Goal: Transaction & Acquisition: Purchase product/service

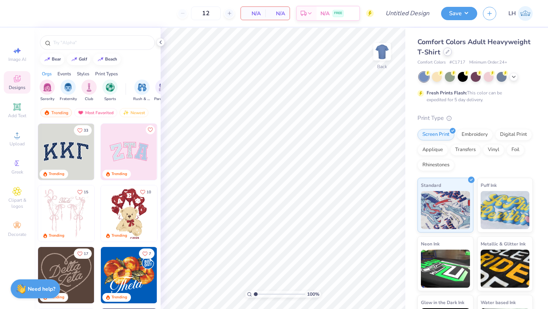
click at [446, 52] on icon at bounding box center [448, 52] width 4 height 4
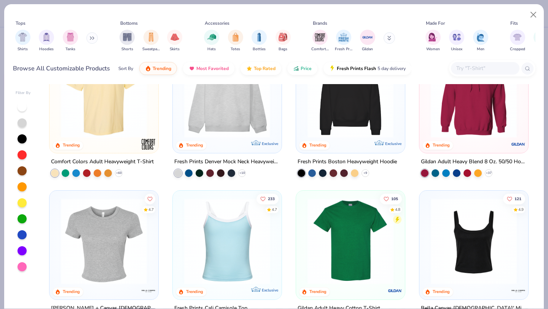
scroll to position [43, 0]
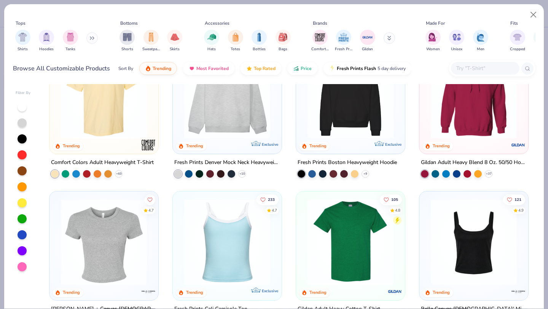
click at [210, 117] on img at bounding box center [227, 96] width 94 height 86
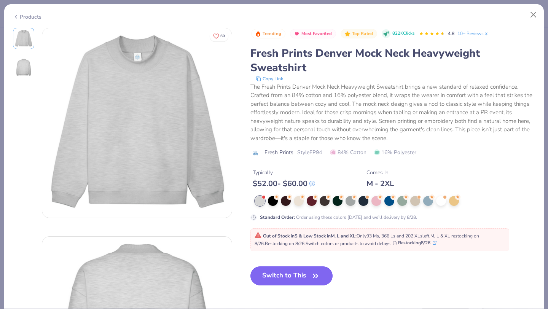
click at [270, 284] on button "Switch to This" at bounding box center [292, 276] width 83 height 19
type input "50"
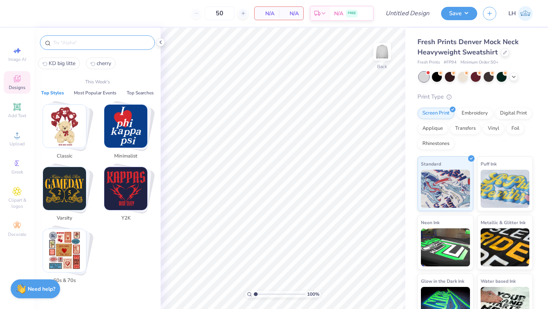
click at [70, 40] on input "text" at bounding box center [101, 43] width 97 height 8
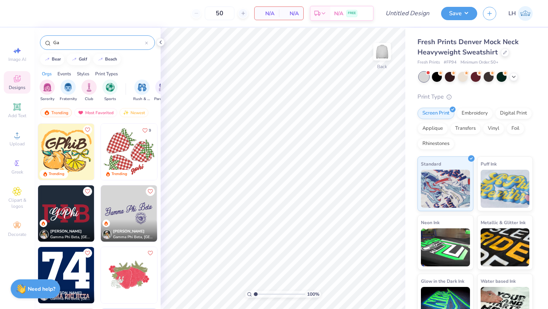
type input "G"
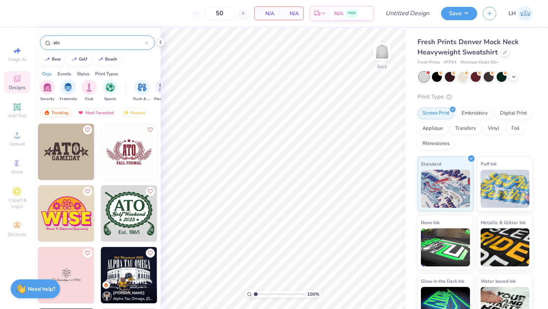
click at [62, 145] on img at bounding box center [66, 152] width 56 height 56
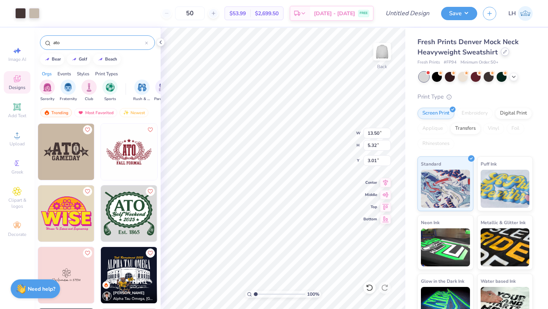
click at [506, 54] on div at bounding box center [505, 52] width 8 height 8
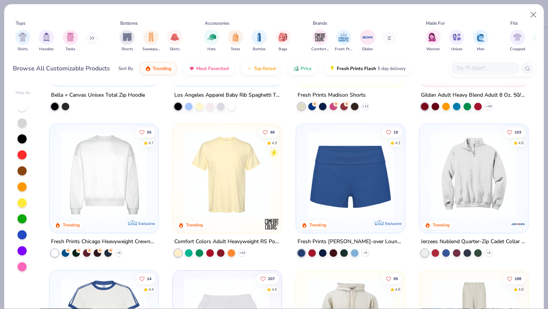
scroll to position [551, 0]
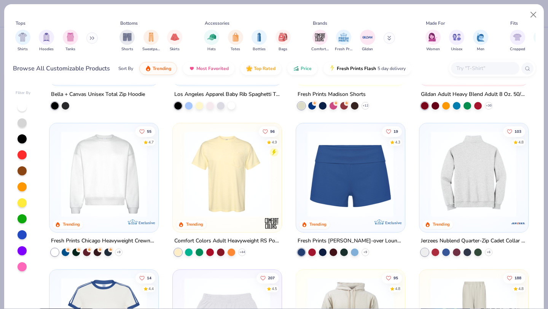
click at [233, 190] on img at bounding box center [227, 174] width 94 height 86
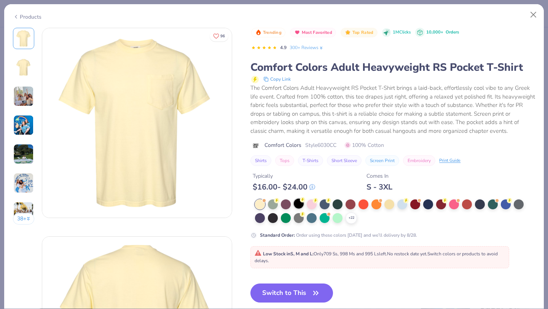
click at [299, 205] on div at bounding box center [299, 204] width 10 height 10
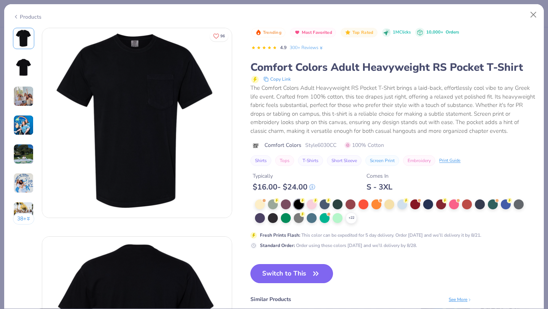
click at [280, 265] on button "Switch to This" at bounding box center [292, 273] width 83 height 19
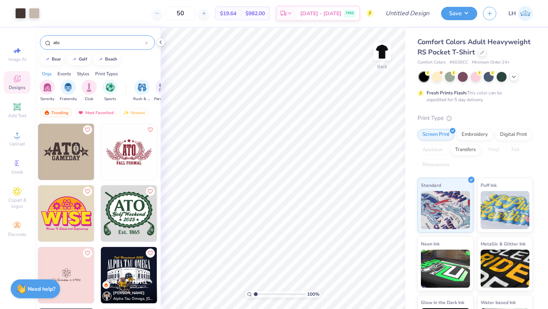
click at [73, 160] on img at bounding box center [66, 152] width 56 height 56
click at [513, 76] on icon at bounding box center [514, 76] width 6 height 6
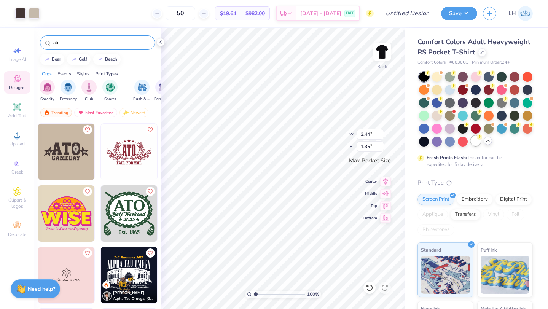
click at [475, 141] on div at bounding box center [476, 141] width 10 height 10
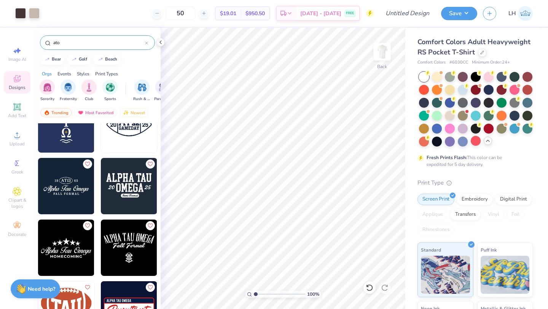
scroll to position [520, 0]
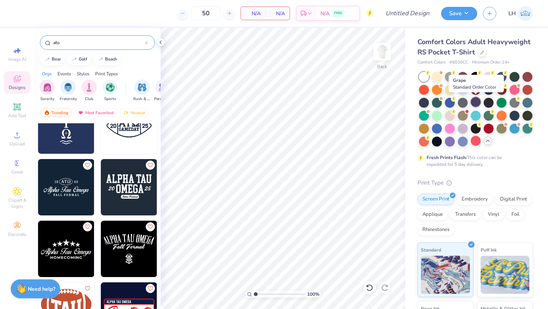
click at [475, 106] on div at bounding box center [476, 102] width 10 height 10
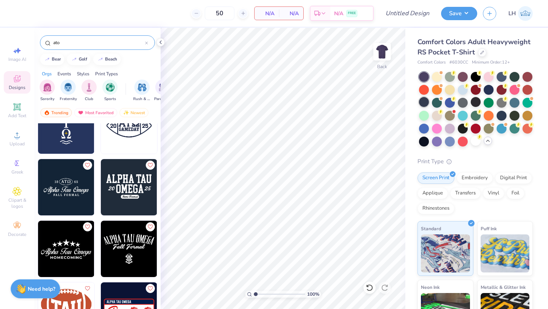
click at [422, 104] on div at bounding box center [424, 102] width 10 height 10
click at [516, 75] on div at bounding box center [515, 76] width 10 height 10
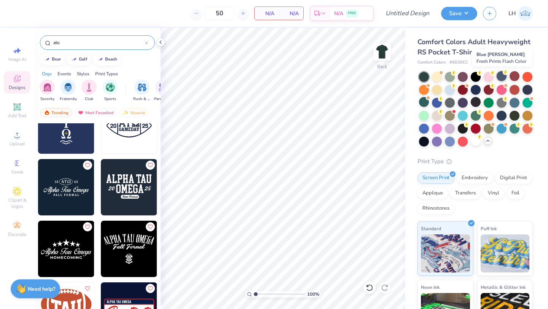
click at [500, 77] on div at bounding box center [502, 76] width 10 height 10
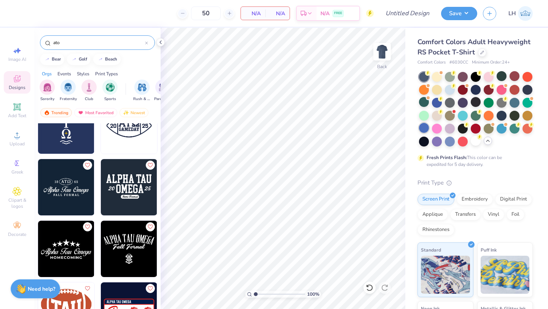
click at [425, 126] on div at bounding box center [424, 128] width 10 height 10
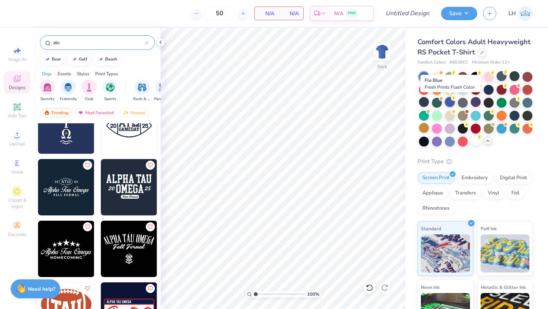
click at [452, 105] on div at bounding box center [450, 102] width 10 height 10
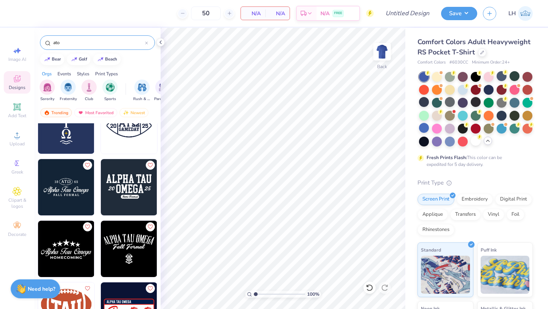
click at [421, 134] on div at bounding box center [476, 109] width 114 height 75
click at [420, 132] on div at bounding box center [424, 128] width 10 height 10
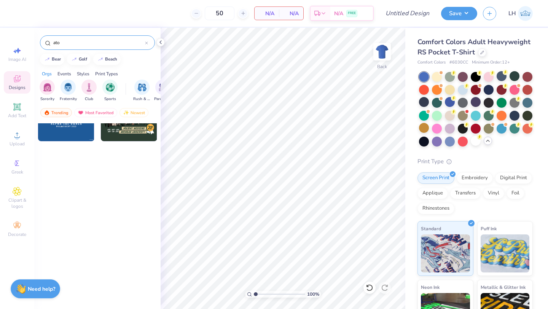
scroll to position [103, 0]
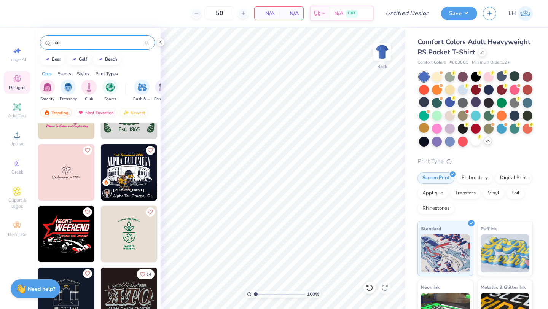
click at [86, 47] on div "ato" at bounding box center [97, 42] width 115 height 14
click at [81, 46] on input "ato" at bounding box center [99, 43] width 93 height 8
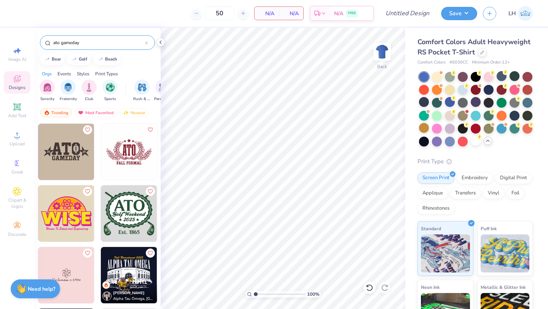
type input "ato gameday"
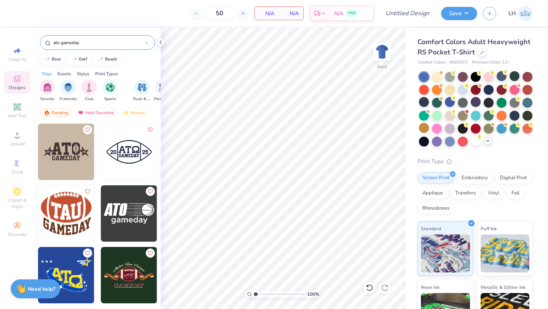
scroll to position [32, 0]
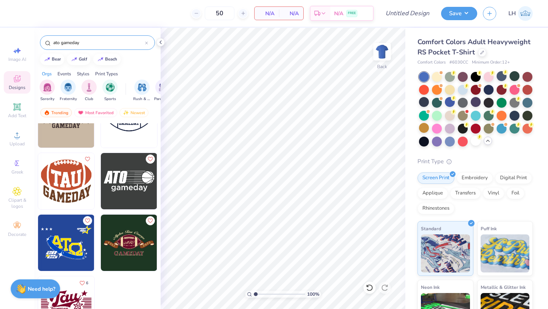
click at [69, 187] on img at bounding box center [66, 181] width 56 height 56
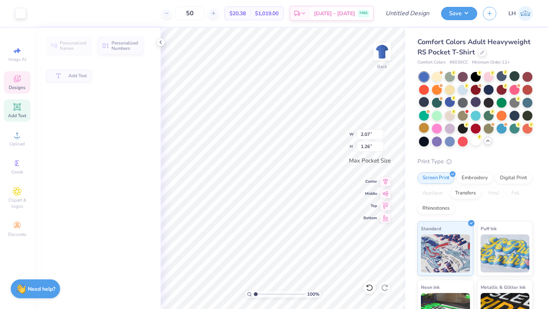
type input "2.07"
type input "1.26"
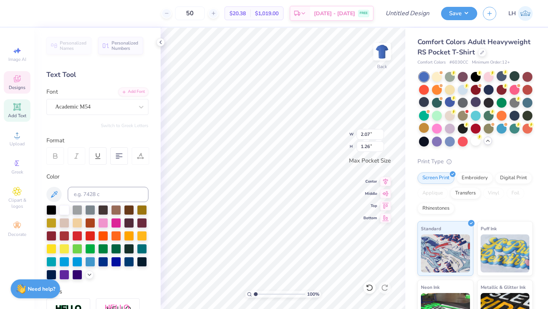
type input "3.44"
type input "2.09"
type input "2.07"
type input "1.26"
click at [62, 211] on div at bounding box center [64, 209] width 10 height 10
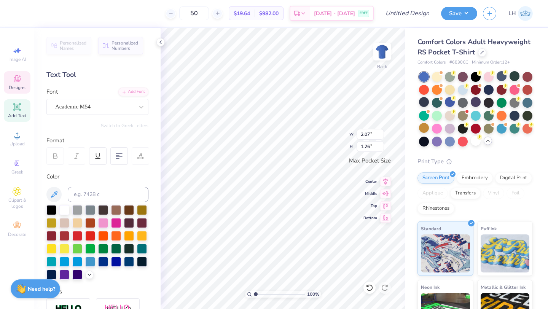
type input "3.23"
type input "1.25"
type input "2.07"
type input "1.26"
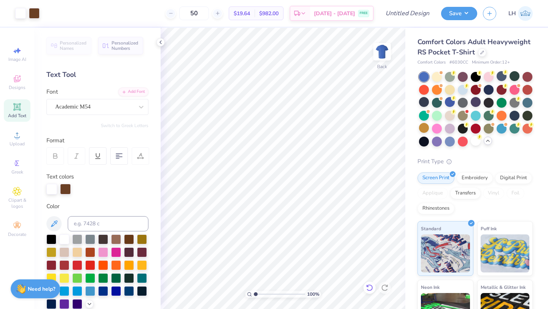
click at [370, 288] on icon at bounding box center [370, 288] width 8 height 8
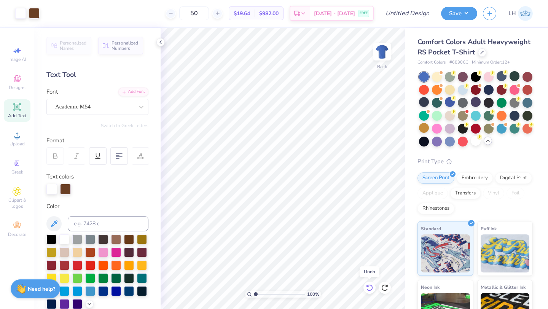
click at [370, 288] on icon at bounding box center [370, 288] width 8 height 8
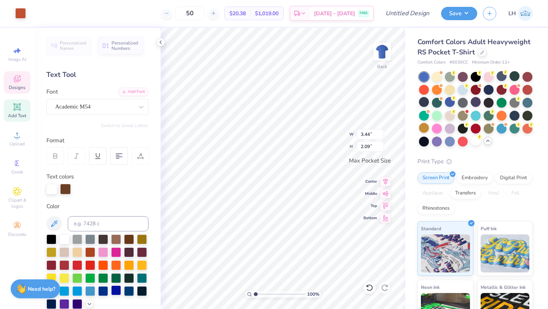
click at [115, 295] on div at bounding box center [116, 291] width 10 height 10
click at [59, 238] on div at bounding box center [64, 239] width 10 height 10
click at [116, 289] on div at bounding box center [116, 291] width 10 height 10
click at [64, 240] on div at bounding box center [64, 239] width 10 height 10
click at [67, 238] on div at bounding box center [64, 239] width 10 height 10
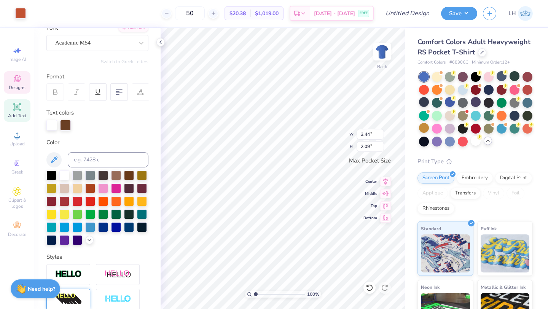
scroll to position [0, 0]
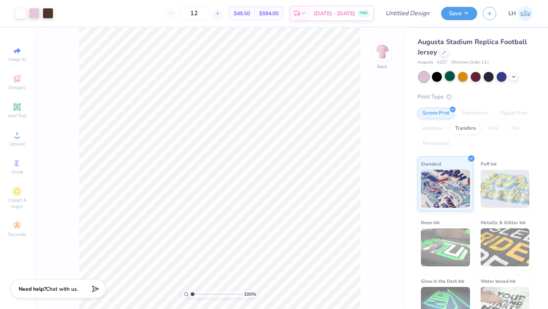
click at [450, 77] on div at bounding box center [450, 76] width 10 height 10
click at [514, 77] on icon at bounding box center [514, 76] width 6 height 6
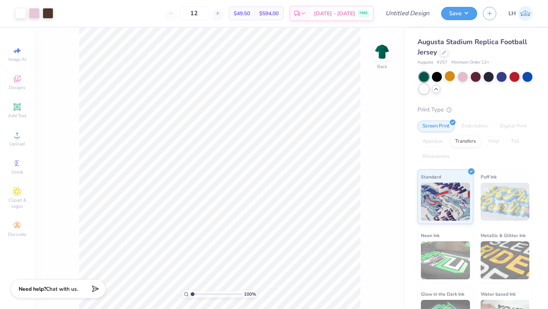
click at [426, 89] on div at bounding box center [424, 89] width 10 height 10
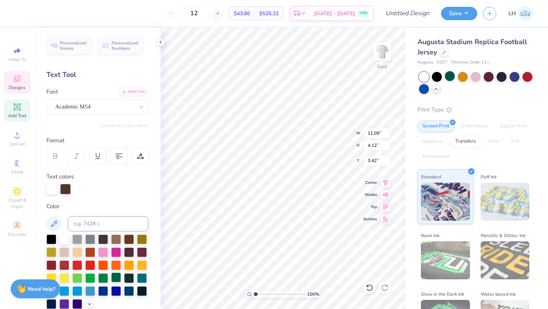
click at [111, 275] on div at bounding box center [116, 278] width 10 height 10
type input "1.67"
type input "1.69"
type input "7.41"
click at [129, 282] on div at bounding box center [129, 278] width 10 height 10
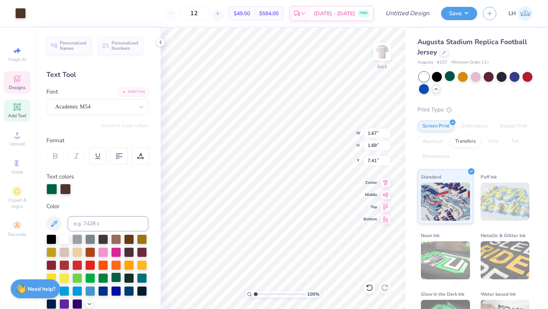
click at [116, 279] on div at bounding box center [116, 278] width 10 height 10
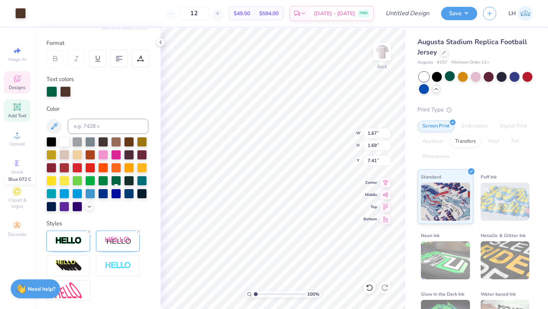
scroll to position [97, 0]
click at [88, 232] on line at bounding box center [89, 232] width 2 height 2
click at [81, 244] on img at bounding box center [68, 241] width 27 height 9
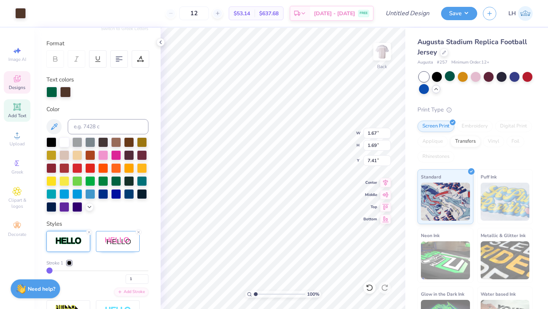
type input "11.05"
type input "4.10"
type input "3.44"
click at [66, 95] on div at bounding box center [65, 92] width 11 height 11
click at [62, 139] on div at bounding box center [64, 142] width 10 height 10
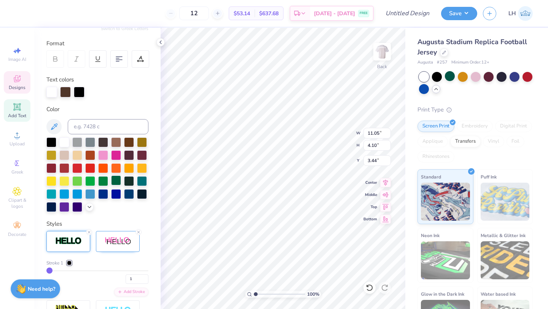
click at [114, 179] on div at bounding box center [116, 181] width 10 height 10
click at [67, 91] on div at bounding box center [65, 92] width 11 height 11
drag, startPoint x: 63, startPoint y: 143, endPoint x: 66, endPoint y: 92, distance: 51.1
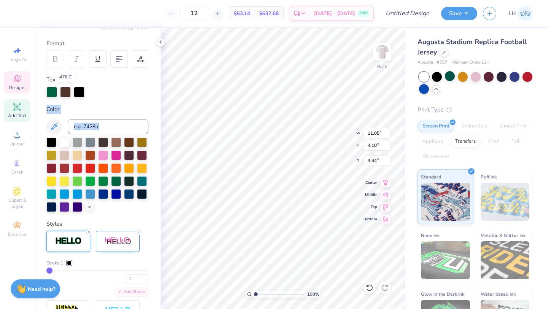
click at [66, 92] on div "Personalized Names Personalized Numbers Text Tool Add Font Font Academic M54 Sw…" at bounding box center [97, 168] width 126 height 281
click at [66, 92] on div at bounding box center [65, 92] width 11 height 11
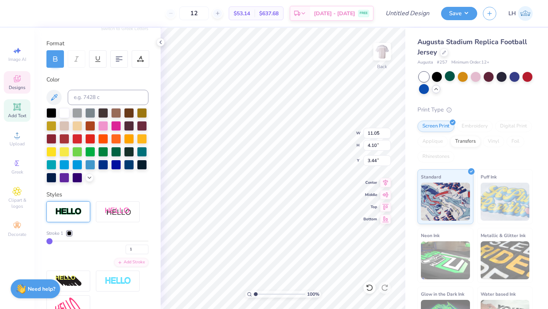
type input "3.15"
type input "0.44"
type input "1.60"
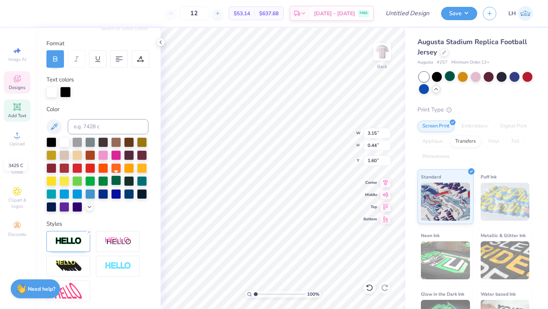
click at [113, 180] on div at bounding box center [116, 181] width 10 height 10
click at [65, 142] on div at bounding box center [64, 142] width 10 height 10
type input "3.79"
type input "0.71"
type input "1.47"
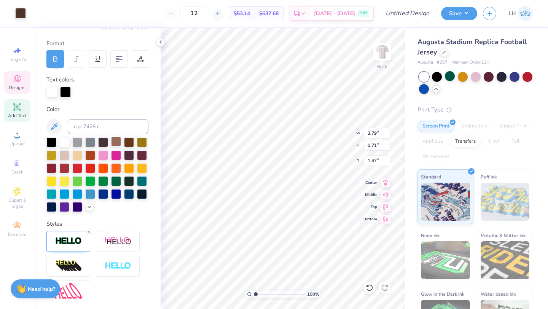
type input "3.16"
type input "0.46"
click at [372, 287] on icon at bounding box center [370, 288] width 8 height 8
type input "1.60"
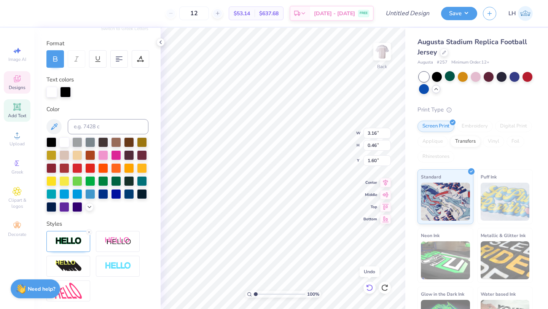
click at [372, 287] on icon at bounding box center [370, 288] width 8 height 8
type input "3.15"
type input "0.44"
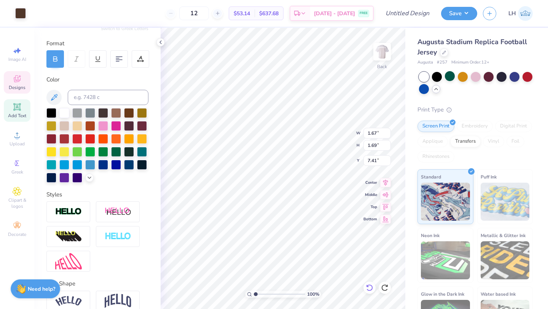
type input "7.54"
click at [115, 150] on div at bounding box center [116, 151] width 10 height 10
click at [66, 115] on div at bounding box center [64, 112] width 10 height 10
type input "1.64"
type input "1.57"
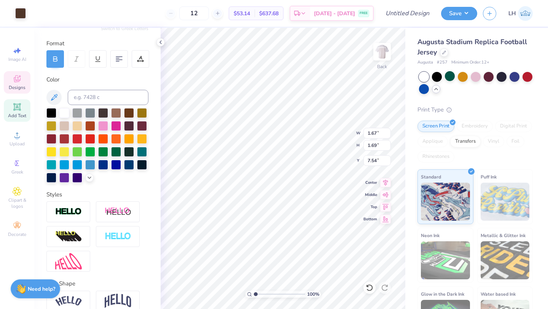
type input "7.48"
type input "1.88"
type input "1.80"
type input "8.65"
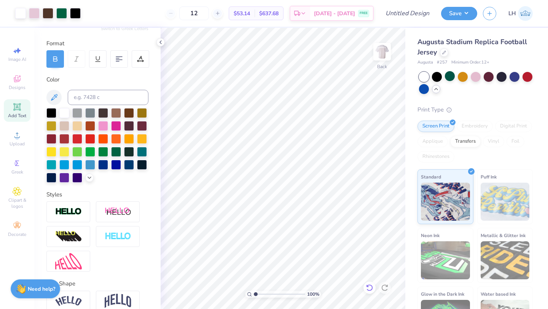
click at [366, 286] on div at bounding box center [370, 288] width 12 height 12
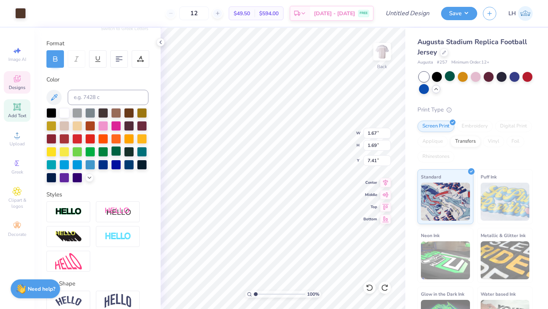
click at [117, 151] on div at bounding box center [116, 151] width 10 height 10
click at [65, 113] on div at bounding box center [64, 112] width 10 height 10
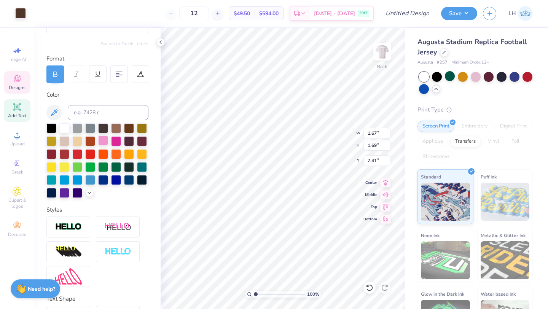
scroll to position [133, 0]
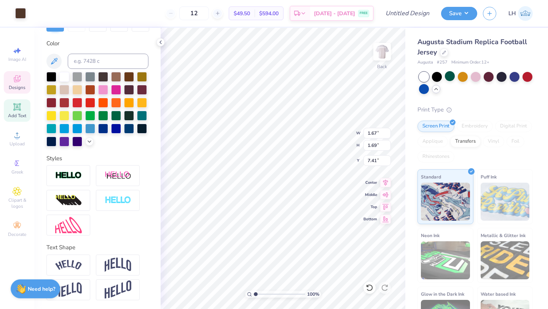
type input "11.03"
type input "4.09"
type input "3.45"
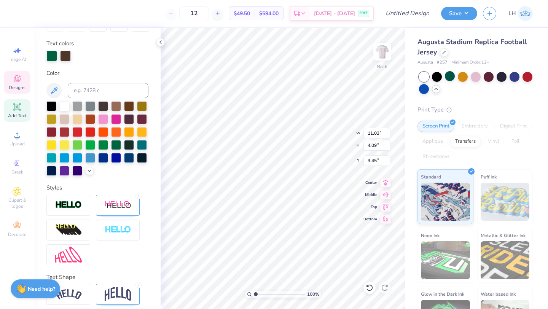
click at [53, 72] on div "Color" at bounding box center [97, 73] width 102 height 9
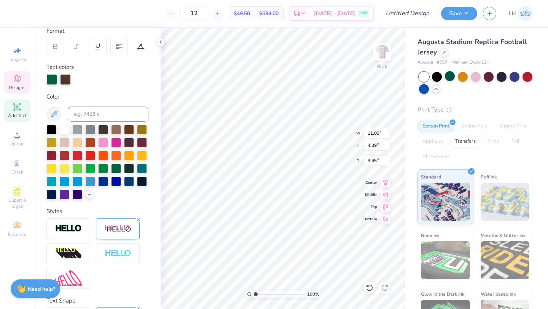
scroll to position [103, 0]
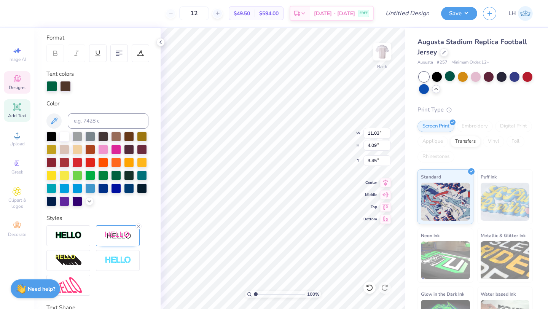
click at [65, 73] on label "Text colors" at bounding box center [59, 74] width 27 height 9
click at [61, 133] on div at bounding box center [64, 136] width 10 height 10
click at [62, 137] on div at bounding box center [64, 136] width 10 height 10
click at [111, 175] on div at bounding box center [116, 175] width 10 height 10
click at [137, 226] on icon at bounding box center [138, 226] width 5 height 5
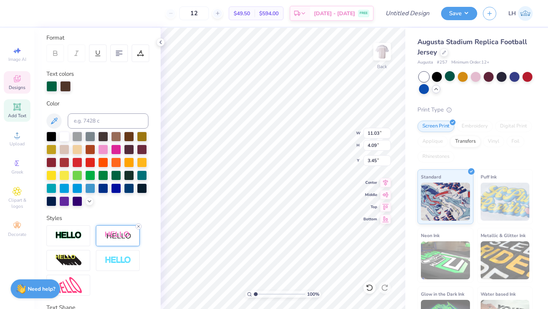
type input "3.65"
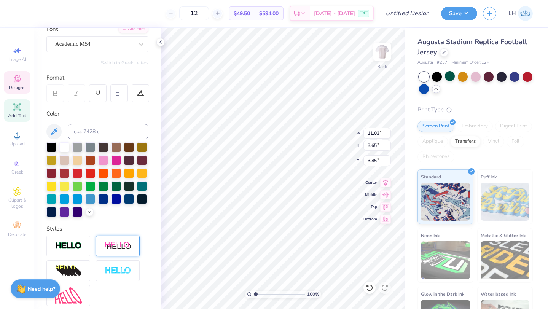
scroll to position [75, 0]
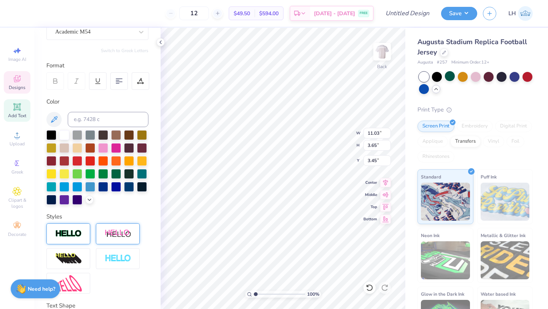
click at [75, 227] on div at bounding box center [68, 234] width 44 height 21
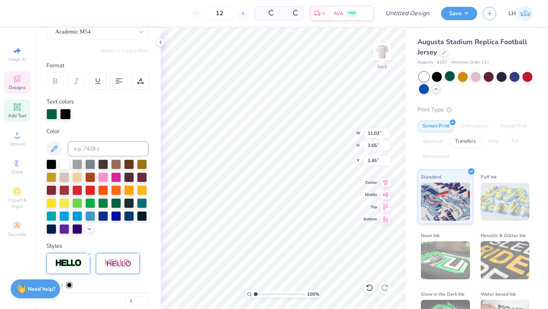
type input "11.05"
type input "3.67"
type input "3.44"
click at [66, 163] on div at bounding box center [64, 164] width 10 height 10
click at [117, 203] on div at bounding box center [116, 203] width 10 height 10
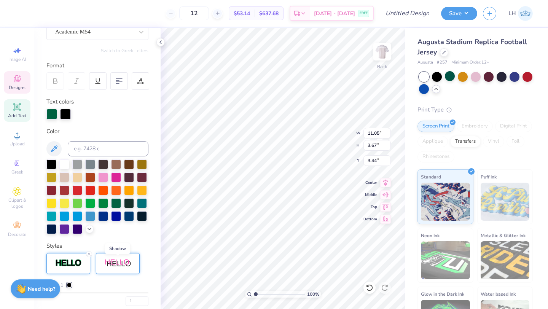
click at [118, 265] on img at bounding box center [118, 264] width 27 height 10
type input "13.25"
type input "4.02"
click at [65, 167] on div at bounding box center [64, 164] width 10 height 10
click at [78, 116] on div at bounding box center [79, 113] width 11 height 11
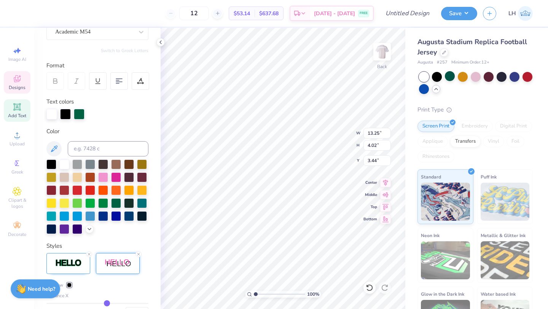
click at [82, 113] on div at bounding box center [79, 114] width 11 height 11
click at [80, 113] on div at bounding box center [79, 114] width 11 height 11
click at [117, 206] on div at bounding box center [116, 203] width 10 height 10
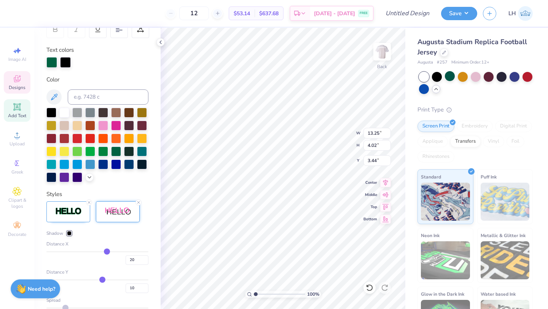
scroll to position [130, 0]
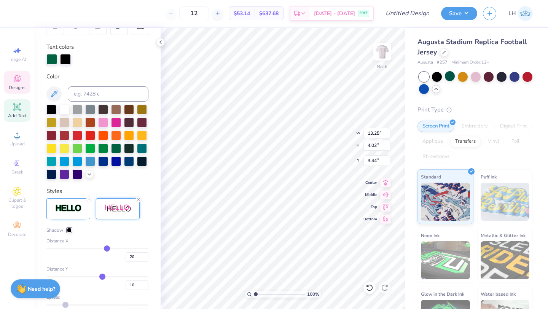
click at [68, 230] on div at bounding box center [69, 230] width 5 height 5
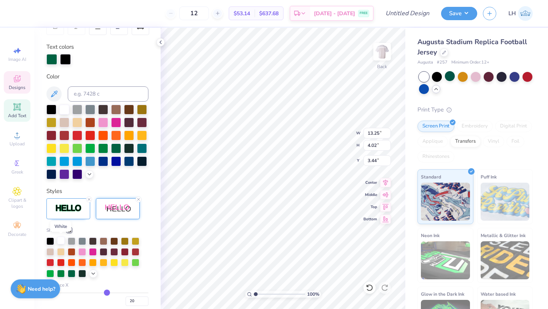
click at [61, 243] on div at bounding box center [61, 241] width 8 height 8
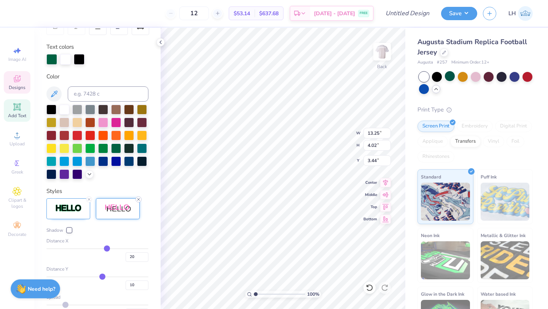
click at [139, 200] on icon at bounding box center [138, 199] width 5 height 5
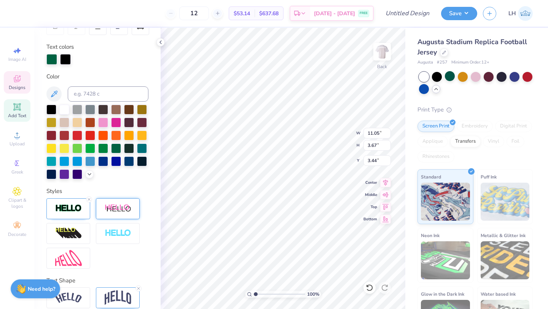
type input "11.05"
type input "3.67"
click at [89, 201] on icon at bounding box center [89, 199] width 5 height 5
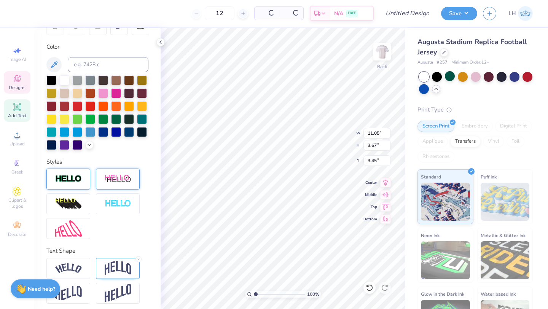
type input "11.03"
type input "3.65"
type input "3.45"
click at [78, 204] on img at bounding box center [68, 204] width 27 height 12
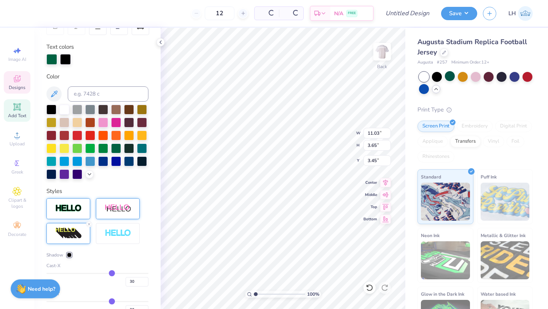
type input "14.34"
type input "4.75"
click at [90, 223] on icon at bounding box center [89, 224] width 5 height 5
type input "11.03"
type input "3.65"
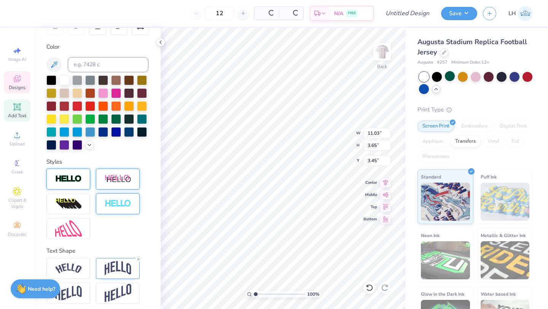
click at [113, 210] on div at bounding box center [118, 203] width 44 height 21
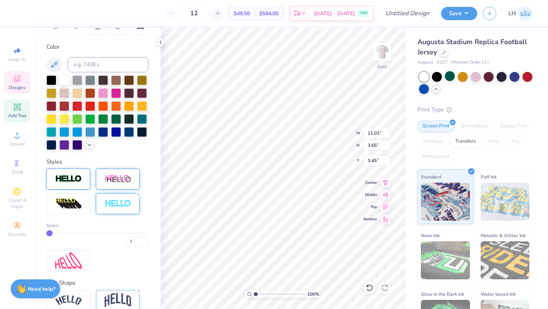
type input "11.05"
type input "3.67"
type input "3.44"
click at [139, 193] on line at bounding box center [138, 194] width 2 height 2
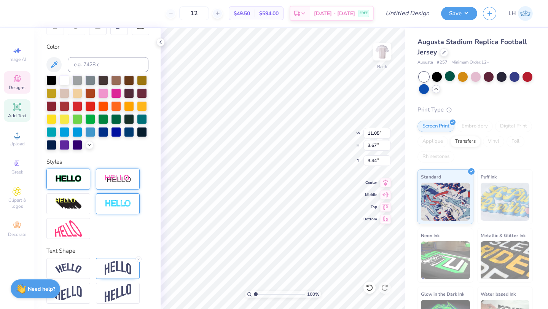
type input "11.03"
type input "3.65"
type input "3.45"
click at [120, 181] on img at bounding box center [118, 179] width 27 height 10
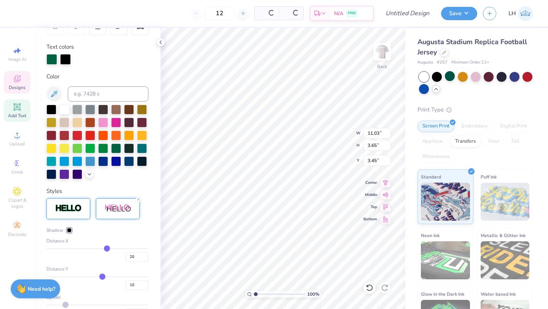
type input "13.24"
type input "4.02"
click at [137, 199] on icon at bounding box center [138, 199] width 5 height 5
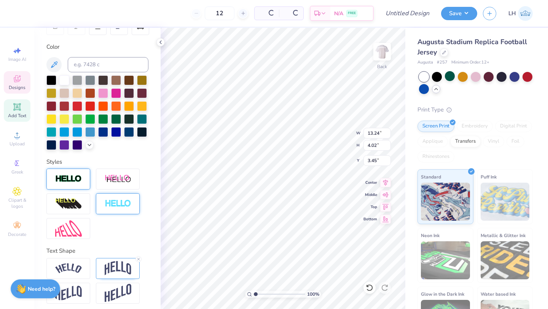
type input "11.03"
type input "3.65"
click at [73, 213] on div at bounding box center [68, 203] width 44 height 21
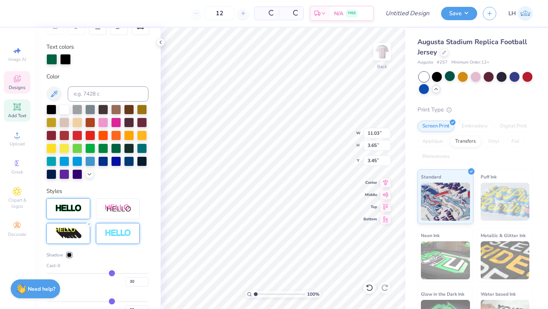
type input "14.34"
type input "4.75"
click at [88, 224] on icon at bounding box center [89, 224] width 5 height 5
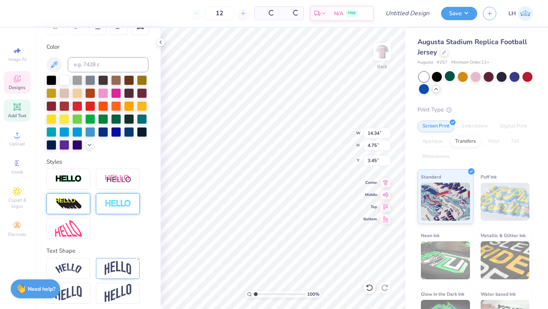
type input "11.03"
type input "3.65"
click at [77, 185] on div at bounding box center [68, 179] width 44 height 21
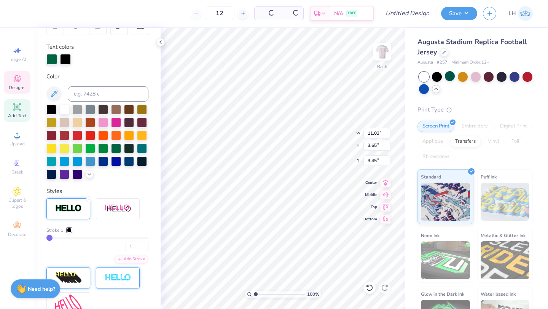
type input "11.05"
type input "3.67"
type input "3.44"
click at [70, 230] on div at bounding box center [69, 230] width 5 height 5
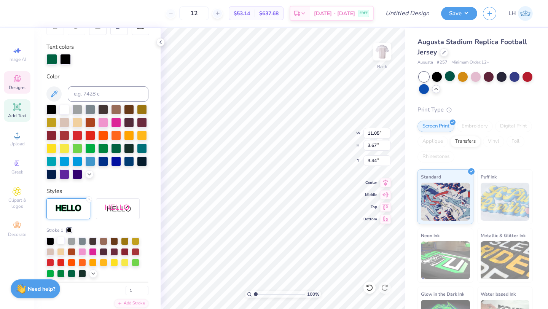
click at [62, 240] on div at bounding box center [61, 241] width 8 height 8
click at [118, 209] on img at bounding box center [118, 209] width 27 height 10
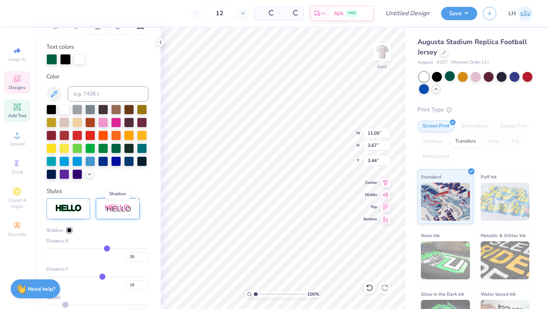
type input "13.25"
type input "4.02"
type input "3.79"
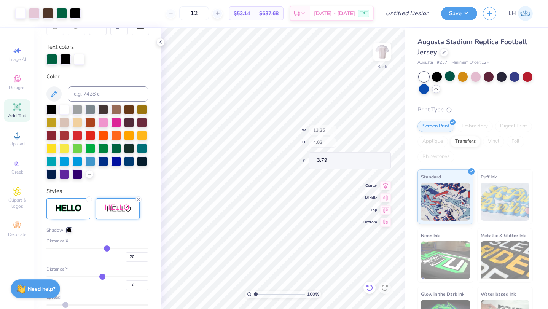
click at [365, 286] on div at bounding box center [370, 288] width 12 height 12
click at [369, 285] on icon at bounding box center [369, 287] width 6 height 7
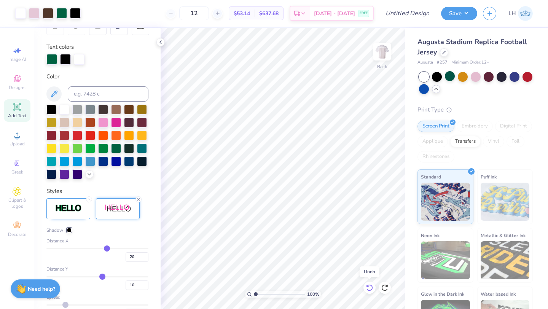
click at [369, 285] on icon at bounding box center [369, 287] width 6 height 7
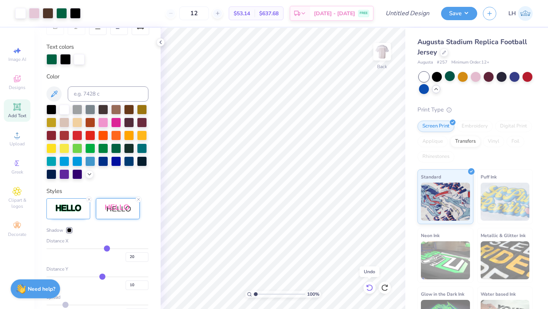
click at [369, 285] on icon at bounding box center [369, 287] width 6 height 7
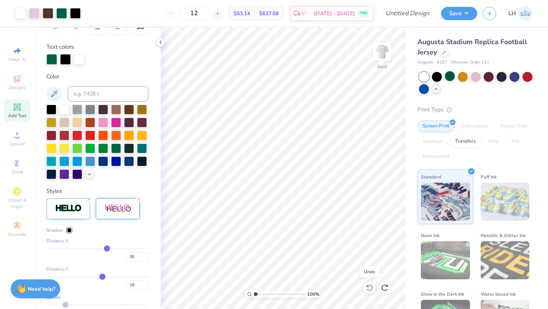
click at [369, 285] on icon at bounding box center [369, 287] width 6 height 7
click at [368, 286] on icon at bounding box center [369, 287] width 6 height 7
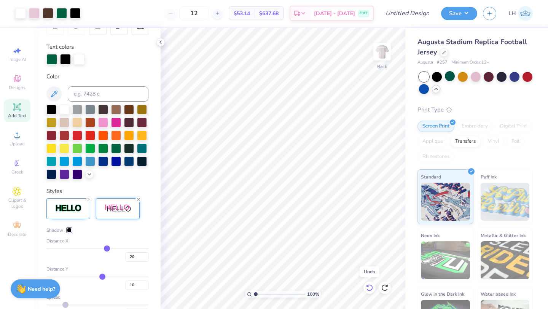
click at [368, 286] on icon at bounding box center [369, 287] width 6 height 7
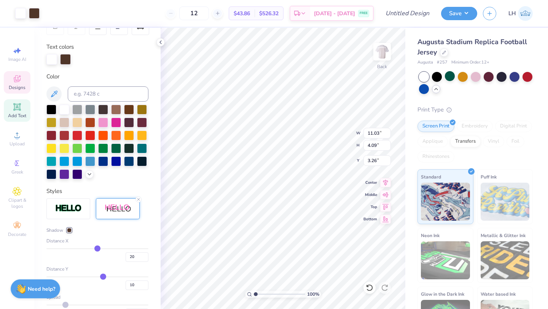
type input "0"
type input "12"
type input "0"
type input "12"
click at [117, 147] on div at bounding box center [116, 148] width 10 height 10
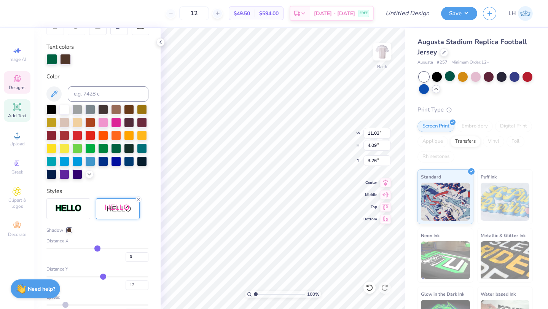
click at [68, 229] on div at bounding box center [69, 230] width 5 height 5
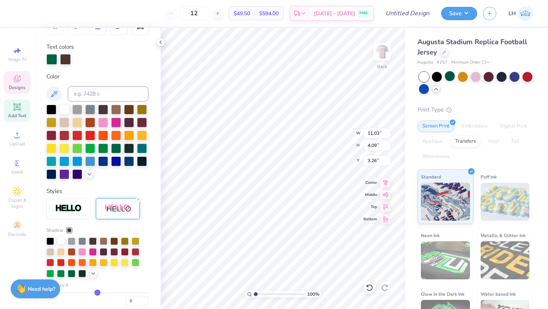
click at [60, 240] on div at bounding box center [61, 241] width 8 height 8
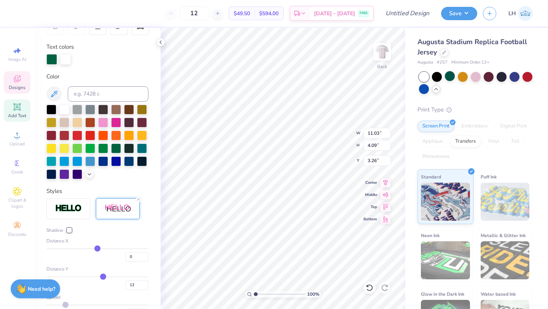
click at [141, 225] on div "Shadow Distance X 0 Distance Y 12 Spread 0" at bounding box center [97, 282] width 102 height 169
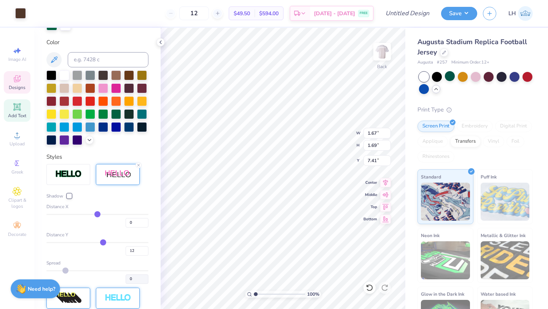
scroll to position [165, 0]
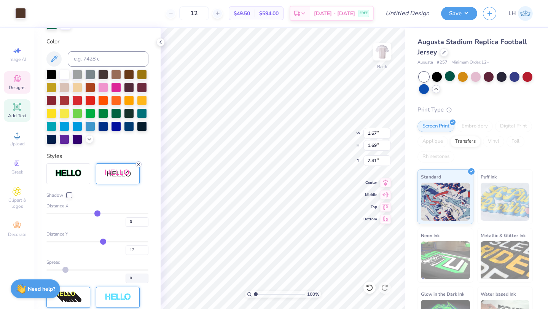
click at [140, 163] on icon at bounding box center [138, 164] width 5 height 5
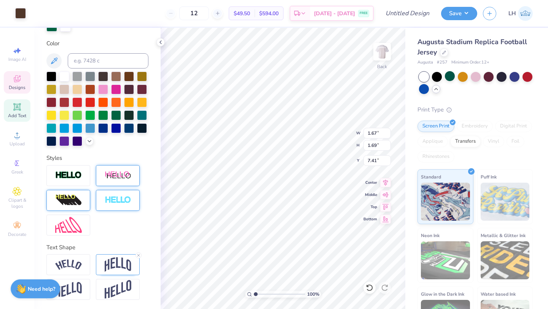
scroll to position [163, 0]
click at [133, 171] on div at bounding box center [118, 175] width 44 height 21
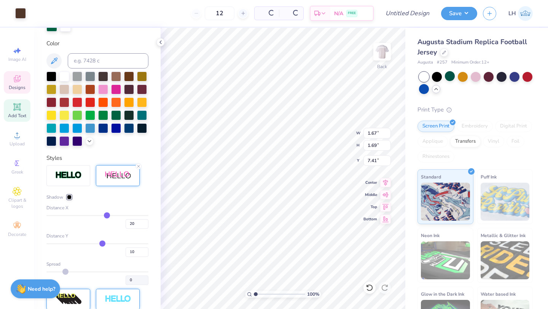
scroll to position [165, 0]
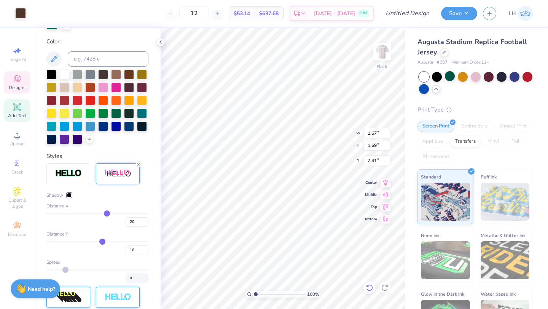
click at [369, 289] on icon at bounding box center [370, 288] width 8 height 8
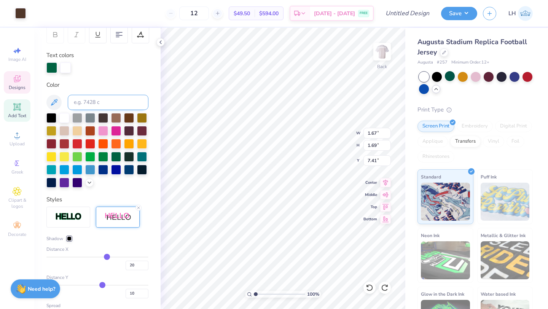
scroll to position [113, 0]
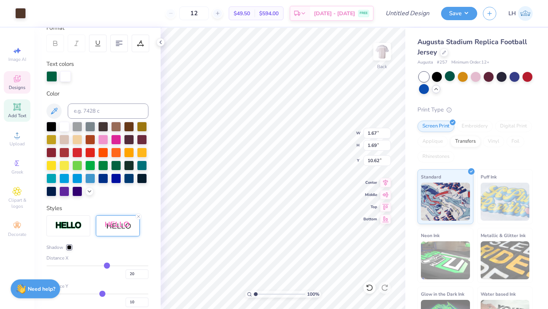
type input "10.62"
click at [52, 74] on div at bounding box center [51, 75] width 11 height 11
type input "1.64"
type input "1.57"
type input "7.48"
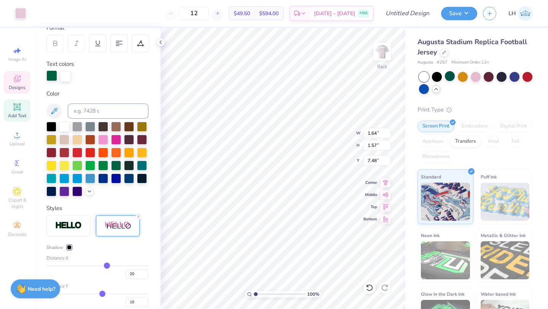
click at [48, 78] on div at bounding box center [51, 75] width 11 height 11
type input "7.35"
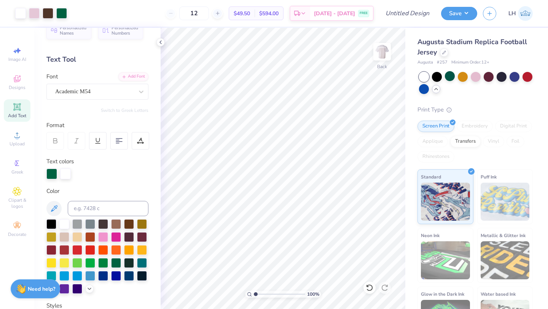
scroll to position [0, 0]
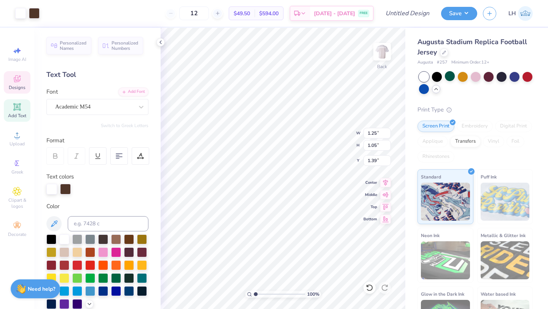
type input "1.25"
type input "1.05"
type input "1.39"
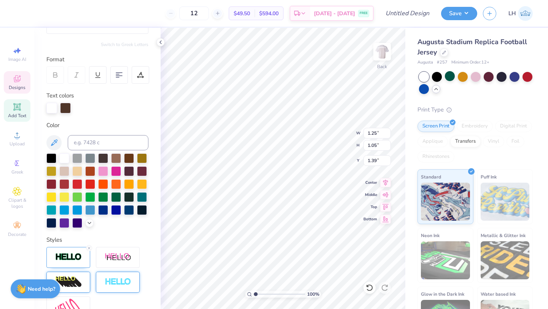
scroll to position [59, 0]
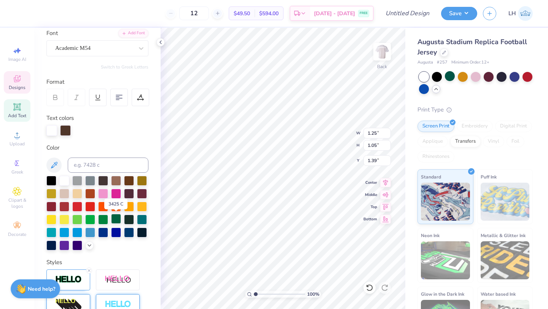
click at [115, 219] on div at bounding box center [116, 219] width 10 height 10
click at [77, 128] on div at bounding box center [79, 130] width 11 height 11
click at [50, 181] on div at bounding box center [51, 180] width 10 height 10
type input "1.64"
type input "1.57"
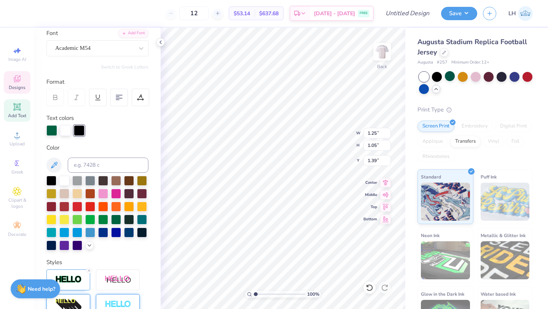
type input "7.48"
type input "1.67"
type input "1.69"
type input "7.35"
type input "2.09"
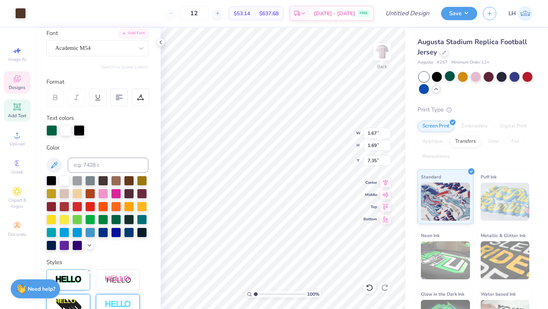
type input "1.09"
type input "1.28"
click at [81, 131] on div at bounding box center [79, 130] width 11 height 11
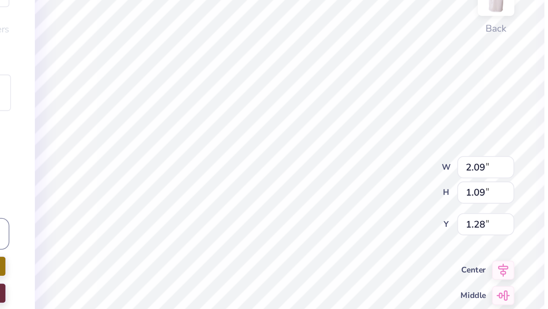
type input "1.25"
type input "1.05"
type input "1.39"
type input "2.64"
type input "1.64"
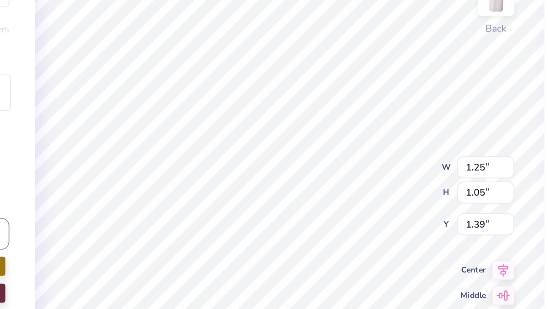
type input "1.00"
type input "2.09"
type input "1.09"
type input "1.28"
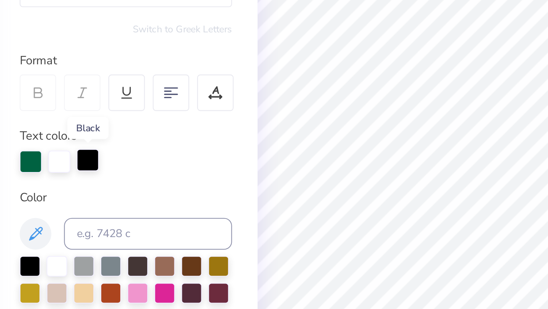
click at [81, 133] on div at bounding box center [79, 130] width 11 height 11
type input "2.57"
type input "1.56"
type input "1.04"
click at [64, 131] on div at bounding box center [65, 130] width 11 height 11
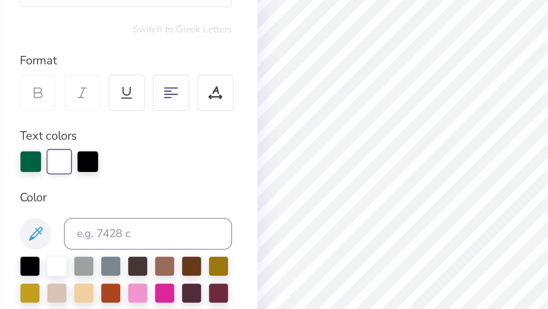
type input "1.25"
type input "1.05"
type input "2.73"
type input "2.57"
type input "1.56"
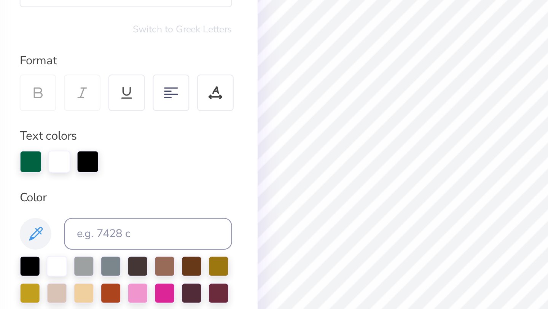
type input "1.04"
type input "2.55"
type input "2.73"
type input "2.57"
type input "1.04"
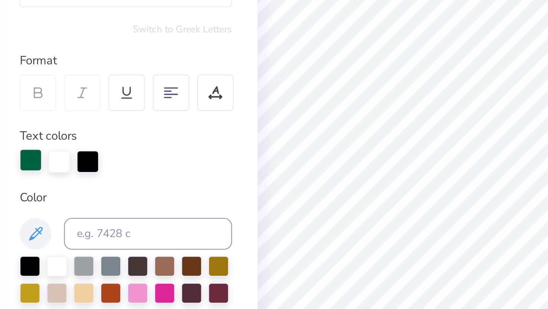
click at [51, 132] on div at bounding box center [51, 130] width 11 height 11
click at [52, 130] on div at bounding box center [51, 130] width 11 height 11
type input "2.55"
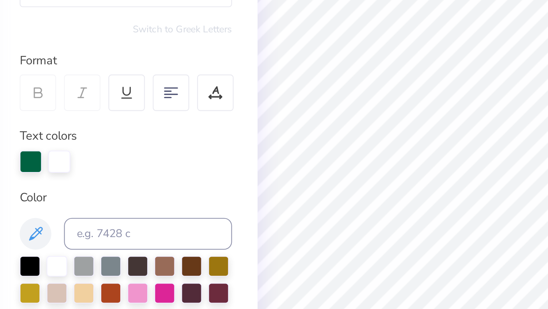
type input "1.56"
type input "1.04"
type input "1.52"
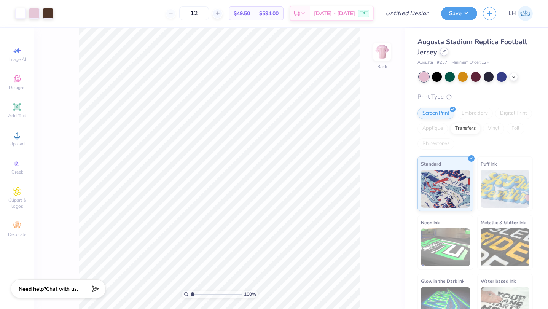
click at [442, 54] on div at bounding box center [444, 52] width 8 height 8
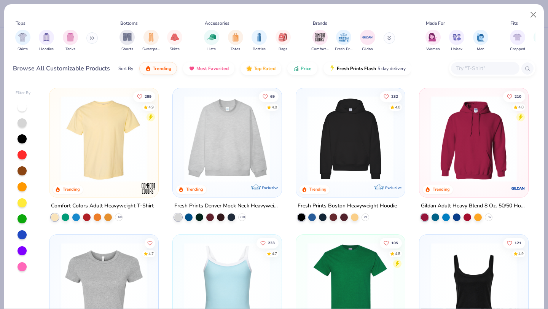
scroll to position [34, 0]
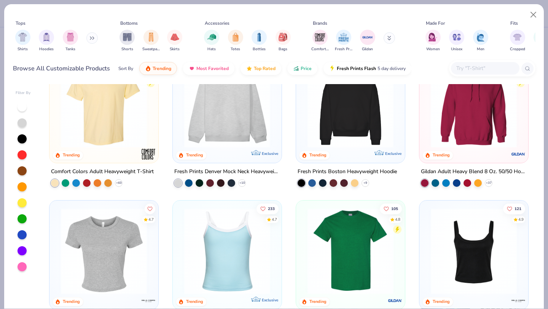
click at [238, 248] on img at bounding box center [227, 251] width 94 height 86
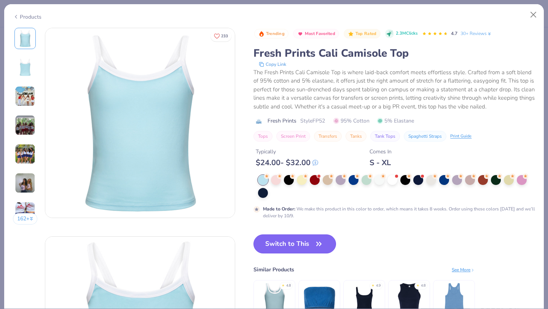
click at [272, 250] on button "Switch to This" at bounding box center [295, 244] width 83 height 19
type input "50"
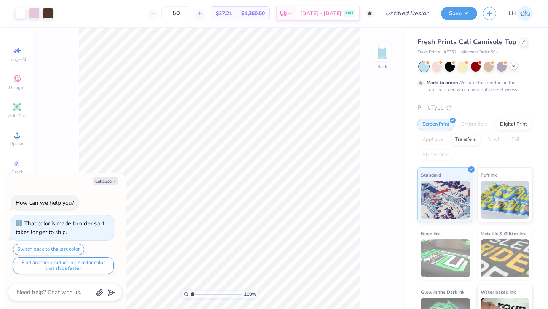
click at [516, 69] on div at bounding box center [476, 67] width 114 height 10
click at [514, 67] on icon at bounding box center [514, 66] width 6 height 6
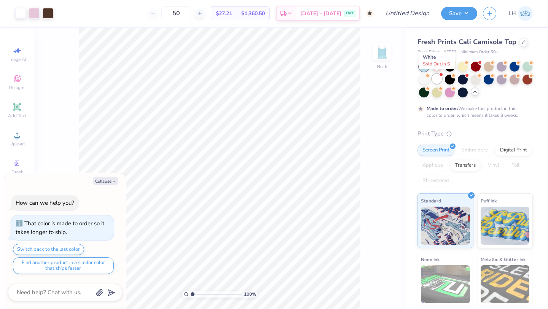
click at [436, 78] on div at bounding box center [437, 79] width 10 height 10
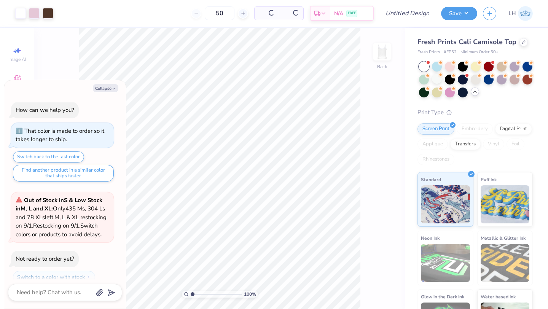
scroll to position [78, 0]
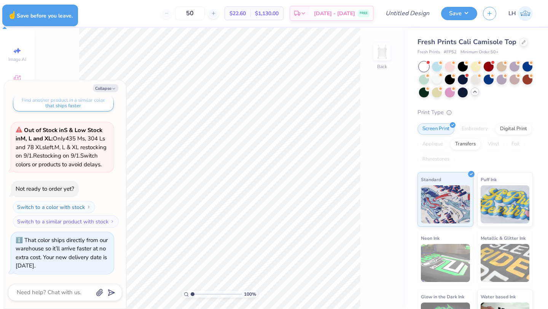
type textarea "x"
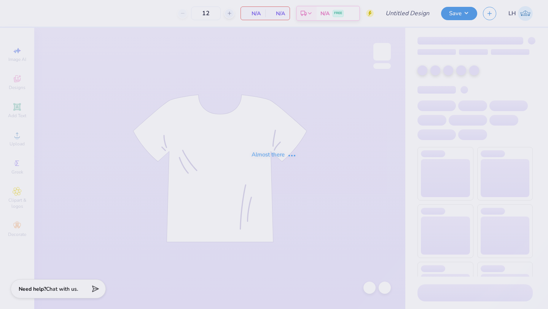
type input "50"
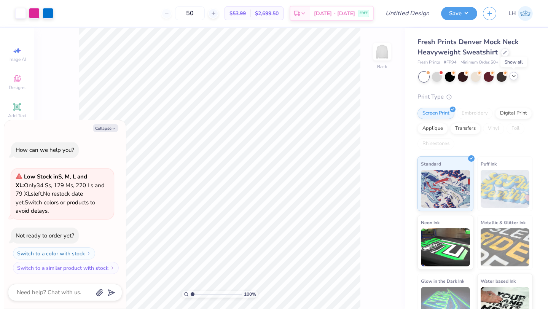
click at [513, 73] on icon at bounding box center [514, 76] width 6 height 6
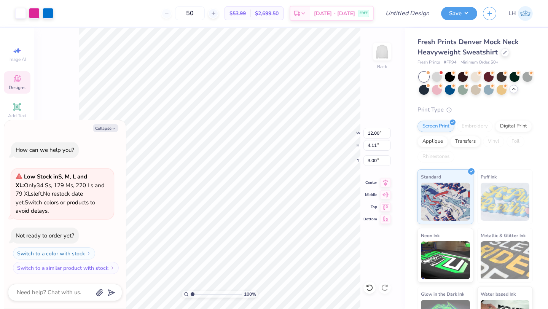
type textarea "x"
type input "2.59"
click at [102, 130] on button "Collapse" at bounding box center [106, 128] width 26 height 8
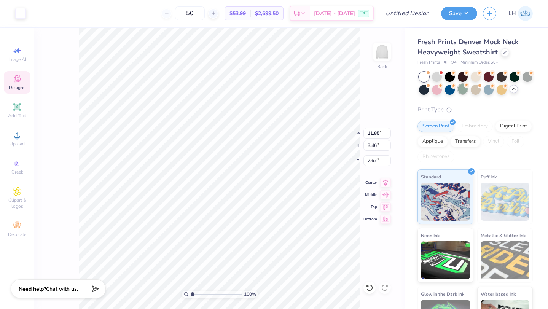
click at [461, 92] on div at bounding box center [463, 89] width 10 height 10
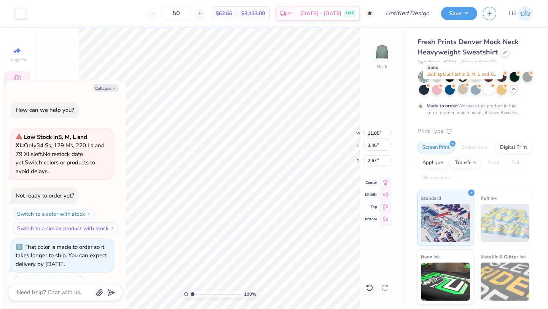
scroll to position [32, 0]
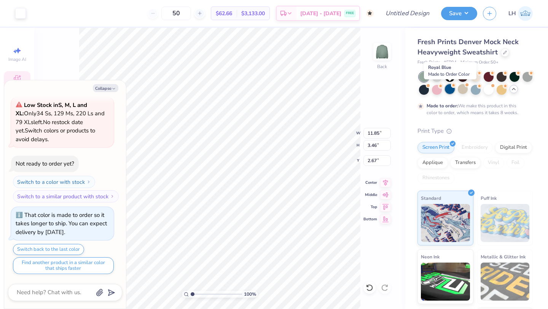
click at [452, 93] on div at bounding box center [450, 89] width 10 height 10
click at [489, 87] on div at bounding box center [489, 89] width 10 height 10
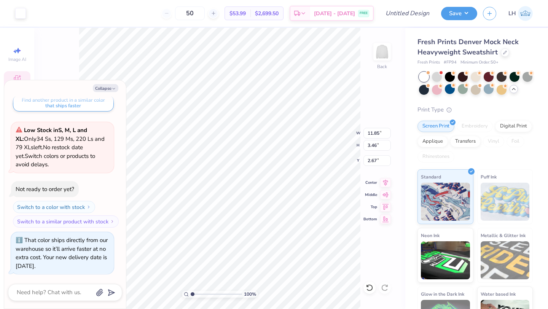
click at [375, 96] on div "100 % Back W 11.85 11.85 " H 3.46 3.46 " Y 2.67 2.67 " Center Middle Top Bottom" at bounding box center [219, 168] width 371 height 281
click at [100, 85] on button "Collapse" at bounding box center [106, 88] width 26 height 8
type textarea "x"
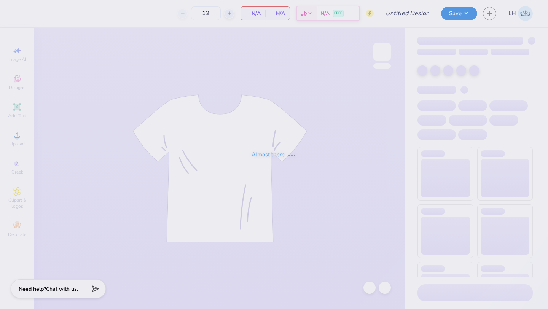
click at [487, 0] on html "Almost there 12 N/A Per Item N/A Total Est. Delivery N/A FREE Design Title Save…" at bounding box center [274, 154] width 548 height 309
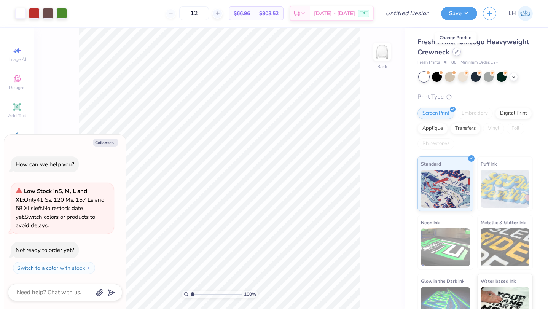
click at [457, 54] on div at bounding box center [457, 52] width 8 height 8
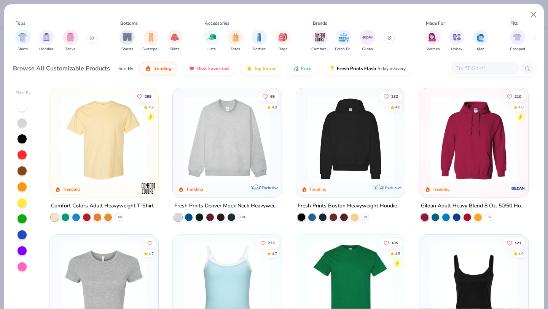
click at [236, 160] on img at bounding box center [227, 139] width 94 height 86
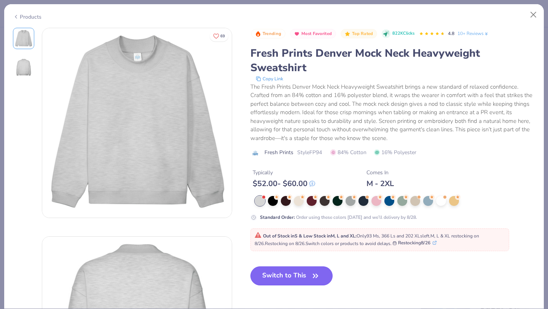
click at [306, 271] on button "Switch to This" at bounding box center [292, 276] width 83 height 19
type textarea "x"
type input "50"
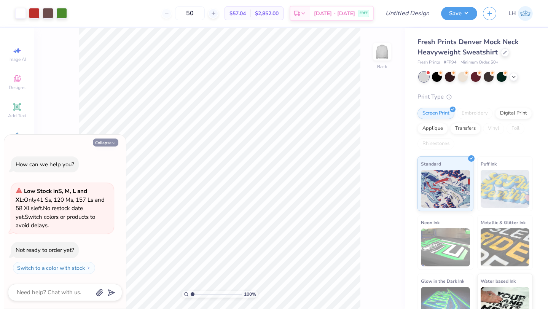
click at [106, 140] on button "Collapse" at bounding box center [106, 143] width 26 height 8
type textarea "x"
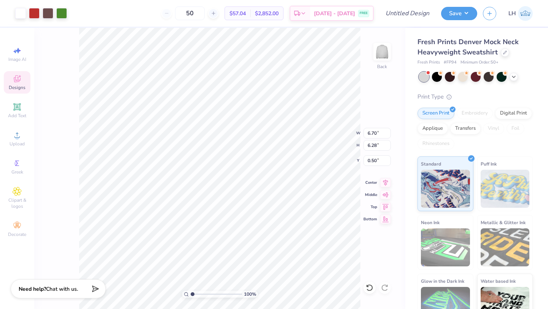
type input "6.70"
type input "6.28"
type input "4.75"
type input "4.45"
click at [382, 181] on icon at bounding box center [385, 181] width 11 height 9
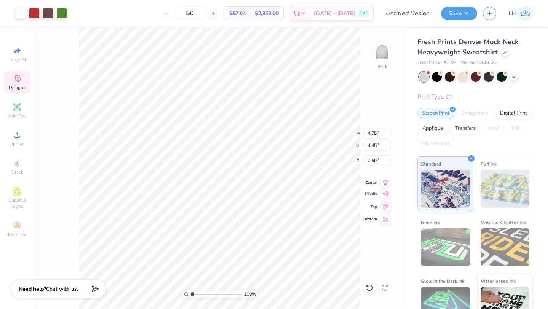
click at [385, 197] on icon at bounding box center [385, 193] width 11 height 9
click at [385, 183] on icon at bounding box center [385, 182] width 5 height 6
click at [385, 208] on icon at bounding box center [386, 206] width 6 height 6
type input "0.78"
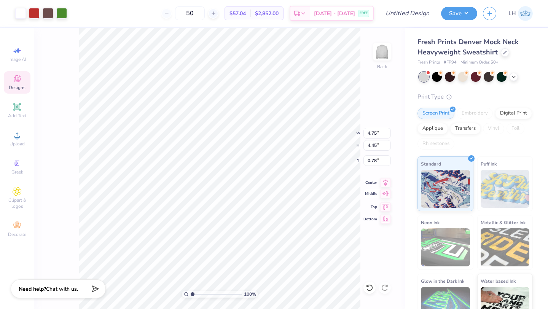
type input "7.64"
type input "7.17"
type input "1.23"
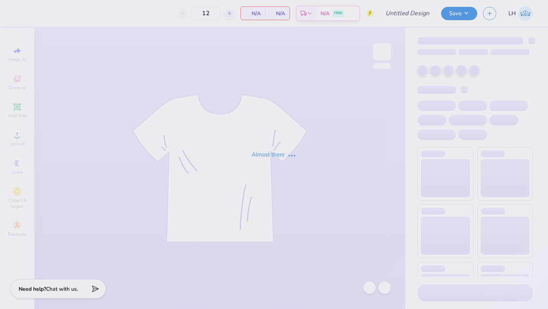
type input "50"
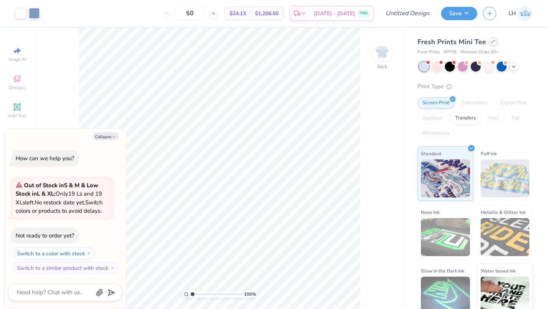
click at [492, 43] on icon at bounding box center [493, 41] width 3 height 3
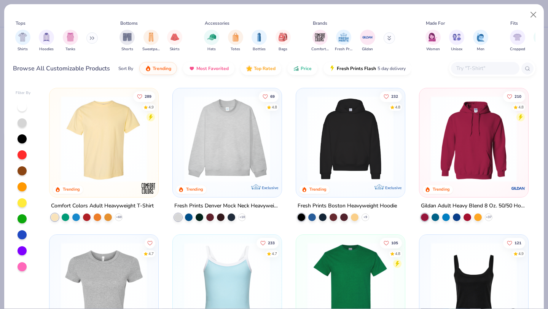
click at [235, 128] on img at bounding box center [227, 139] width 94 height 86
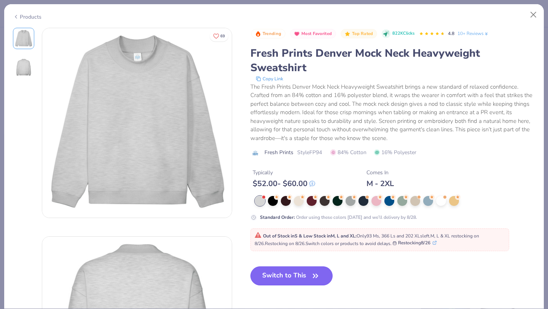
click at [279, 270] on button "Switch to This" at bounding box center [292, 276] width 83 height 19
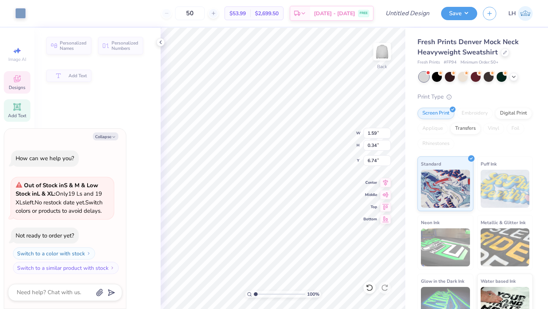
type textarea "x"
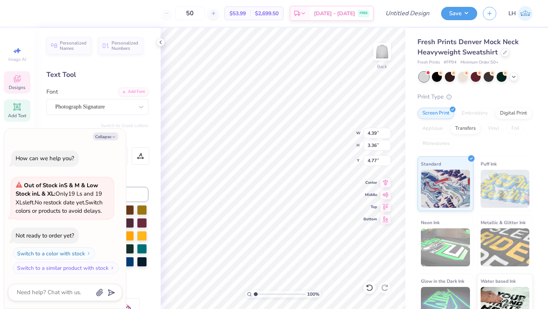
type textarea "x"
type input "4.80"
click at [385, 184] on icon at bounding box center [385, 181] width 11 height 9
click at [386, 183] on icon at bounding box center [385, 182] width 5 height 6
type textarea "x"
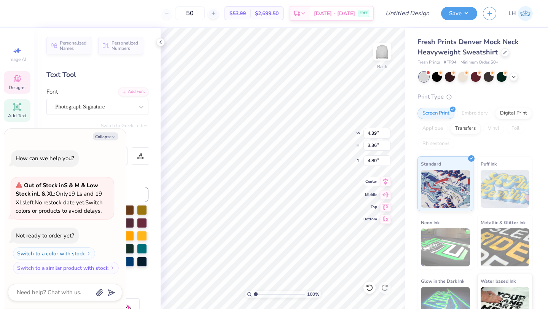
type input "4.76"
type input "4.66"
type input "3.78"
click at [385, 184] on icon at bounding box center [385, 181] width 11 height 9
type textarea "x"
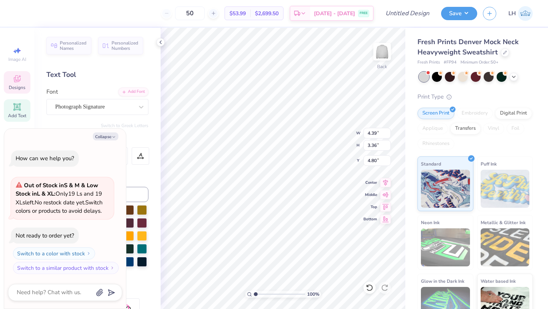
type input "4.66"
type textarea "x"
type input "2.10"
type textarea "x"
type input "4.76"
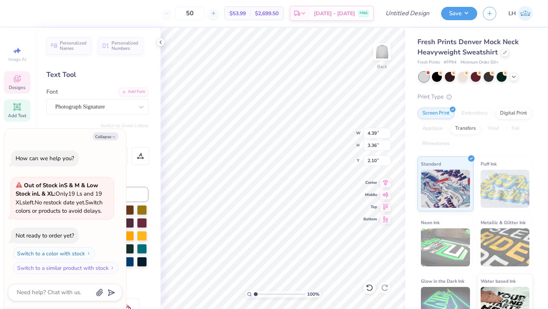
type input "4.66"
type input "3.78"
type textarea "x"
type input "1.45"
type textarea "x"
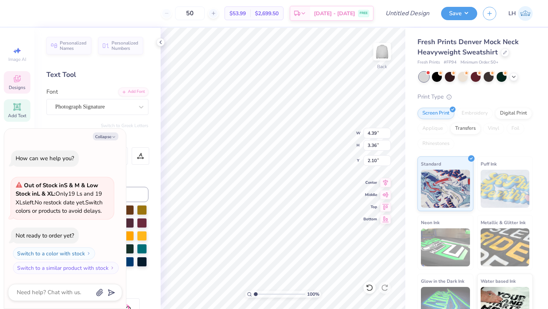
type input "1.86"
type textarea "x"
type input "2.35"
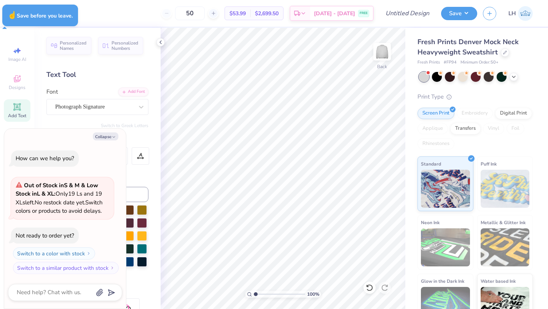
type textarea "x"
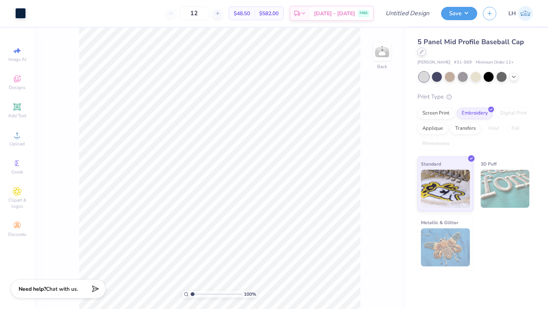
click at [421, 51] on icon at bounding box center [422, 52] width 4 height 4
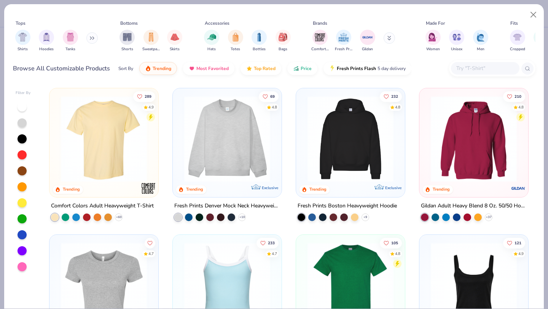
click at [219, 145] on img at bounding box center [227, 139] width 94 height 86
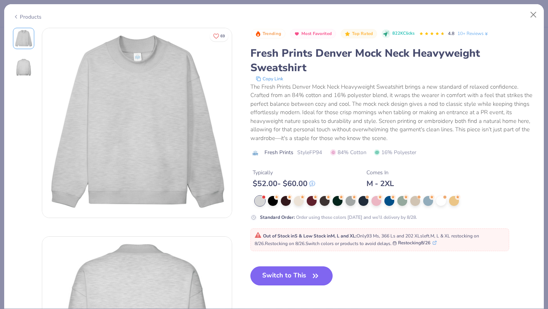
click at [268, 276] on button "Switch to This" at bounding box center [292, 276] width 83 height 19
type input "50"
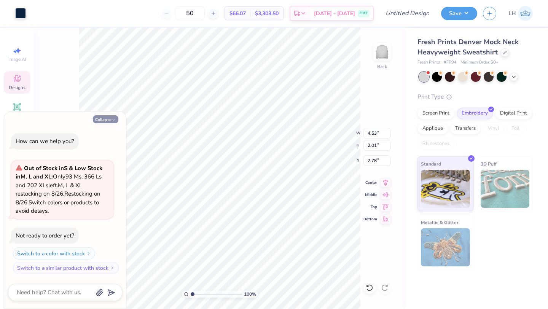
click at [112, 121] on icon "button" at bounding box center [114, 120] width 5 height 5
type textarea "x"
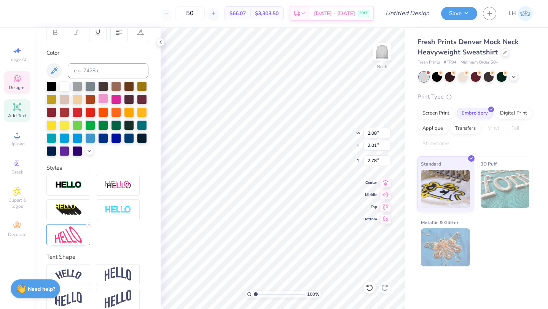
scroll to position [133, 0]
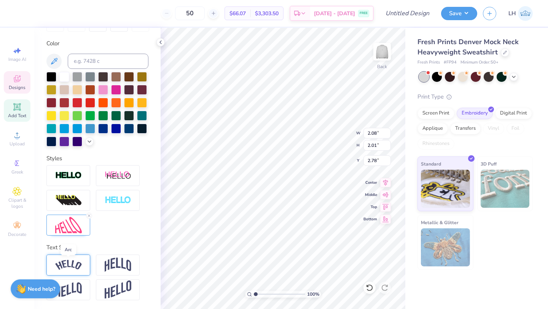
click at [67, 264] on img at bounding box center [68, 265] width 27 height 10
type input "2.38"
type input "1.82"
type input "2.84"
click at [73, 260] on img at bounding box center [68, 265] width 27 height 10
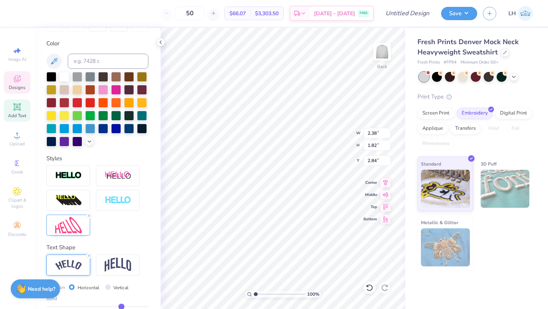
type input "2.05"
type input "1.92"
type input "2.82"
type input "2.38"
type input "1.83"
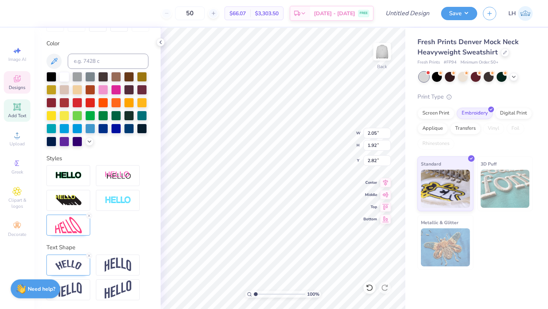
type input "2.84"
type input "2.05"
type input "1.92"
type input "2.82"
type input "2.38"
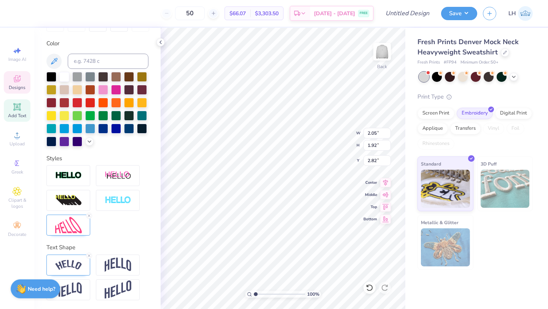
type input "1.83"
type input "2.84"
type textarea "GPhi"
type input "2.05"
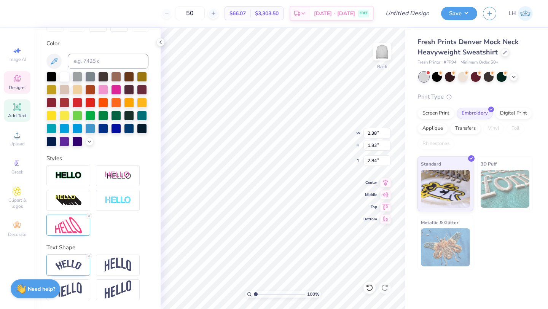
type input "1.92"
type input "2.82"
click at [19, 110] on icon at bounding box center [17, 106] width 9 height 9
type textarea "T"
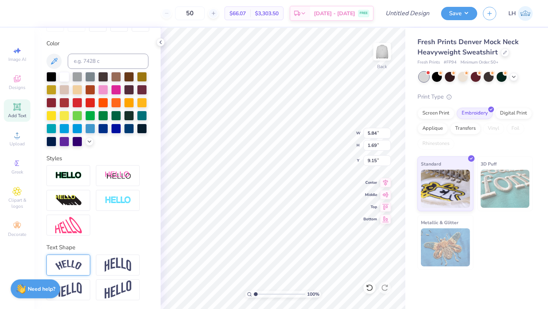
type textarea "GPHI"
click at [68, 262] on img at bounding box center [68, 265] width 27 height 10
click at [71, 273] on div at bounding box center [68, 265] width 44 height 21
click at [125, 261] on img at bounding box center [118, 265] width 27 height 14
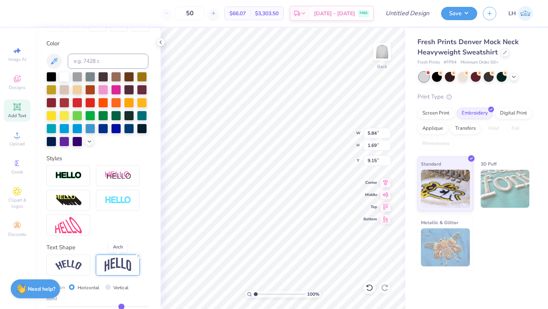
scroll to position [178, 0]
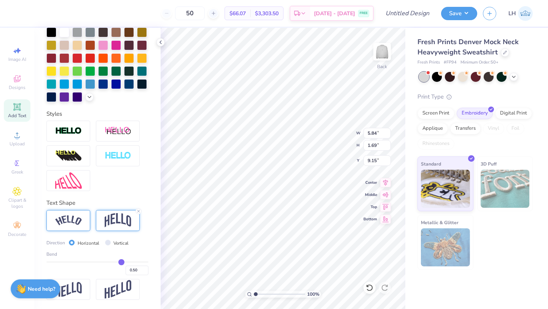
click at [80, 227] on div at bounding box center [68, 220] width 44 height 21
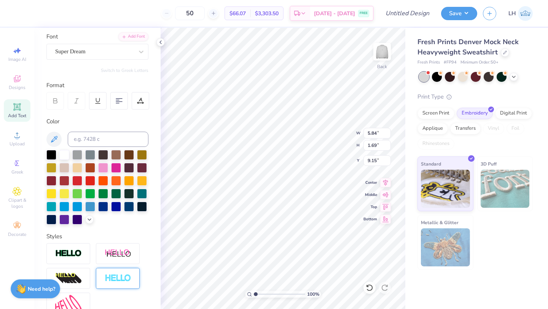
scroll to position [0, 0]
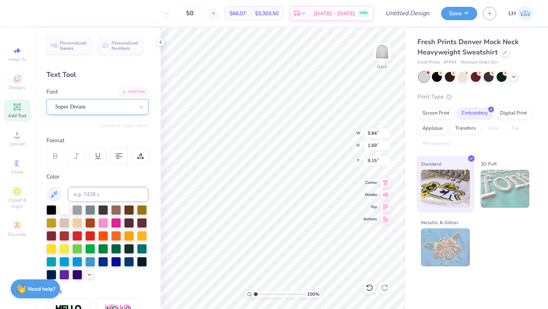
click at [114, 112] on div "Super Dream" at bounding box center [94, 107] width 80 height 12
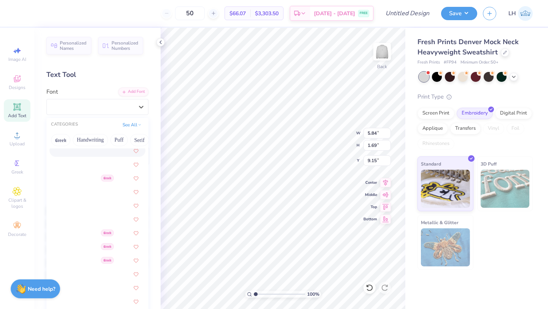
scroll to position [279, 0]
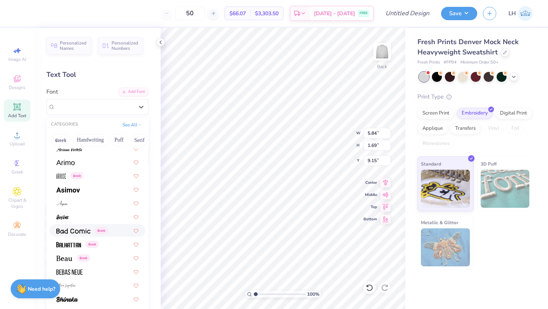
click at [371, 290] on icon at bounding box center [369, 287] width 6 height 7
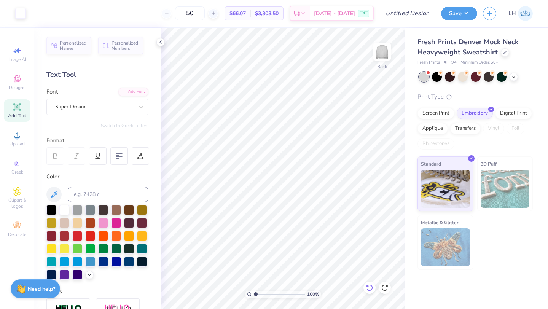
click at [370, 288] on icon at bounding box center [370, 288] width 8 height 8
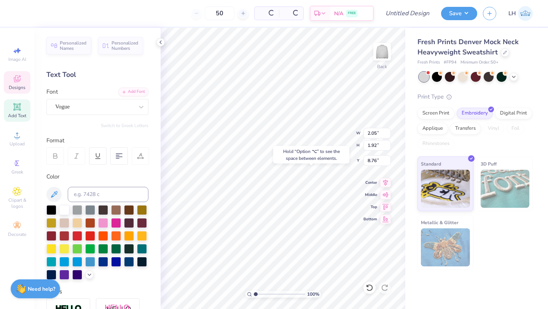
type input "8.76"
type input "5.66"
type input "3.98"
type input "7.55"
type input "5.31"
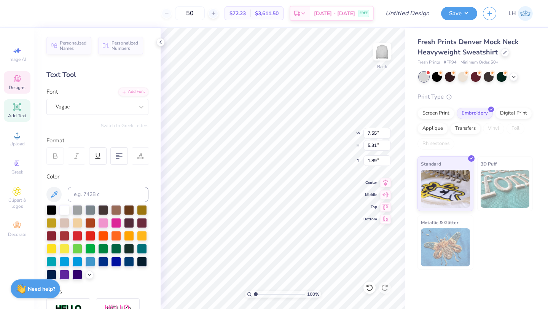
type input "1.89"
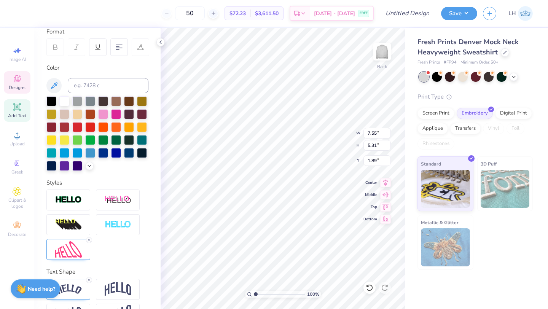
scroll to position [133, 0]
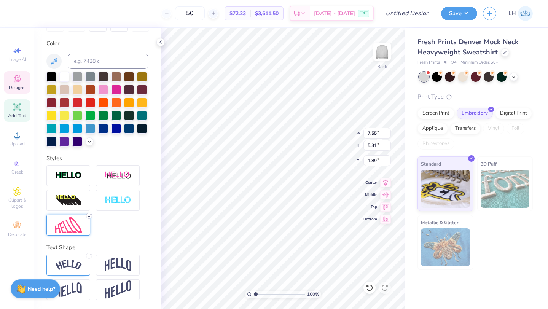
click at [88, 216] on icon at bounding box center [89, 216] width 5 height 5
type input "16.27"
type input "5.52"
type input "1.79"
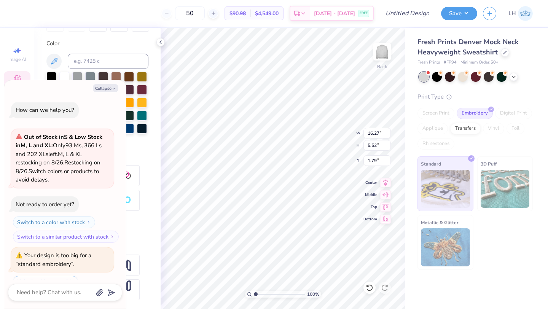
scroll to position [13, 0]
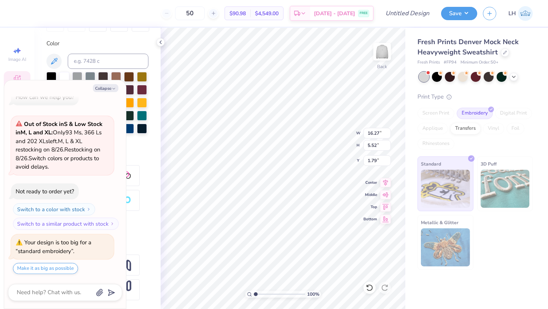
type textarea "x"
type input "10.55"
type input "3.58"
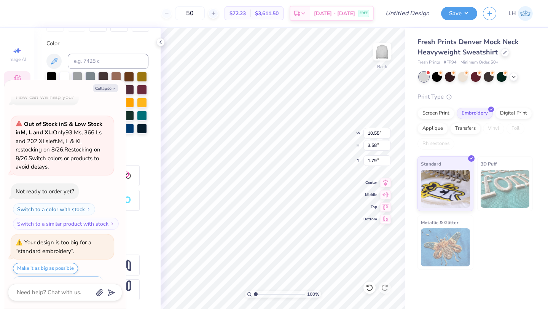
type textarea "x"
type input "1.44"
type textarea "x"
type input "10.05"
type input "3.41"
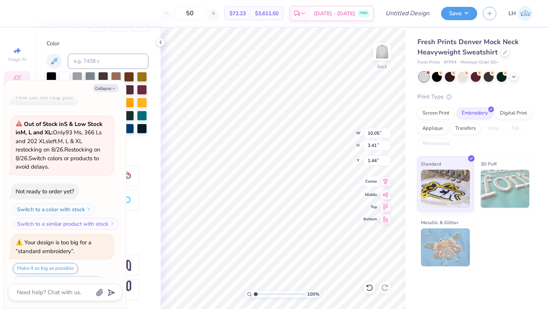
click at [382, 183] on icon at bounding box center [385, 181] width 11 height 9
type textarea "x"
type input "2.22"
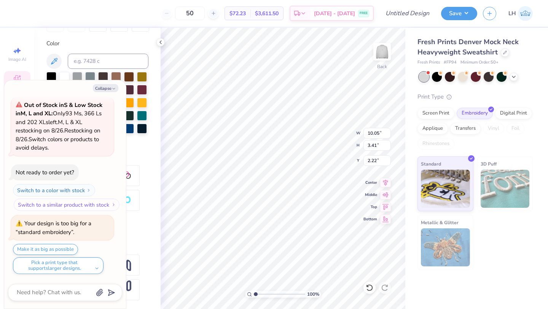
scroll to position [0, 0]
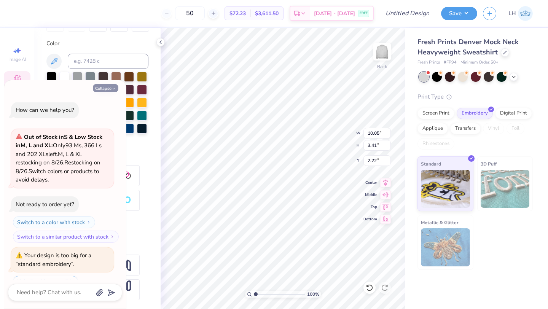
click at [112, 87] on icon "button" at bounding box center [114, 88] width 5 height 5
type textarea "x"
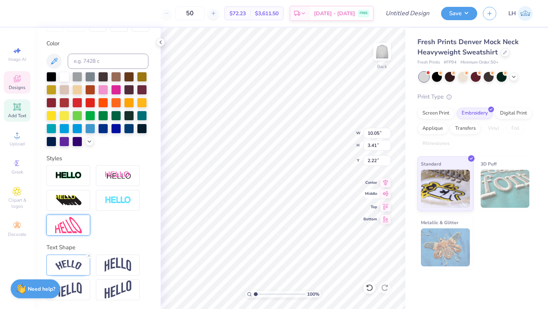
click at [380, 193] on div "Middle" at bounding box center [377, 193] width 27 height 9
click at [387, 180] on icon at bounding box center [385, 182] width 5 height 6
click at [383, 209] on icon at bounding box center [385, 205] width 11 height 9
type input "1.29"
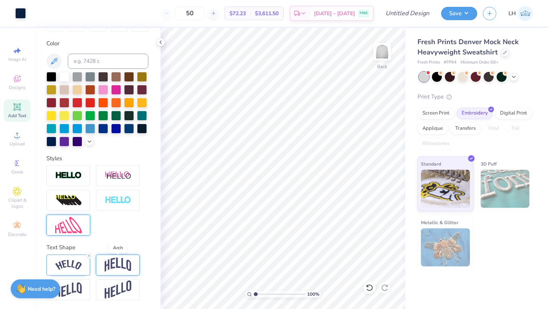
click at [120, 269] on img at bounding box center [118, 265] width 27 height 14
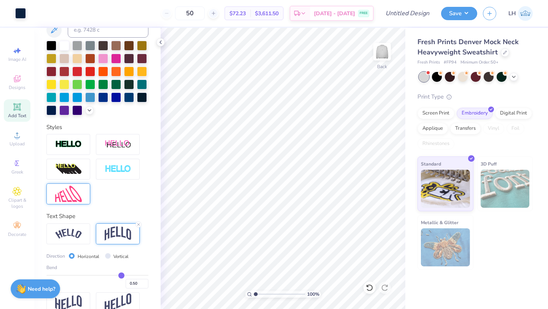
scroll to position [178, 0]
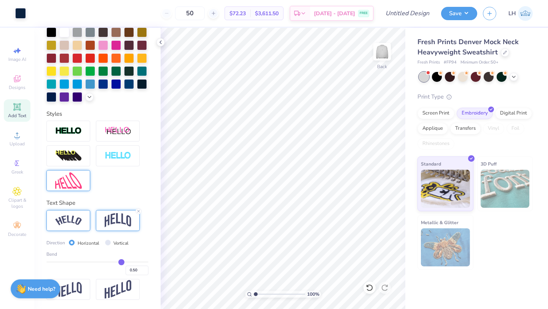
click at [79, 223] on img at bounding box center [68, 221] width 27 height 10
click at [88, 212] on line at bounding box center [89, 211] width 2 height 2
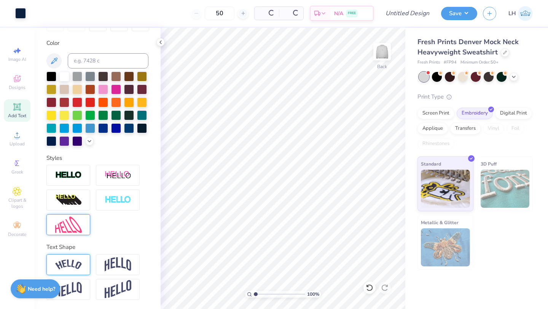
scroll to position [133, 0]
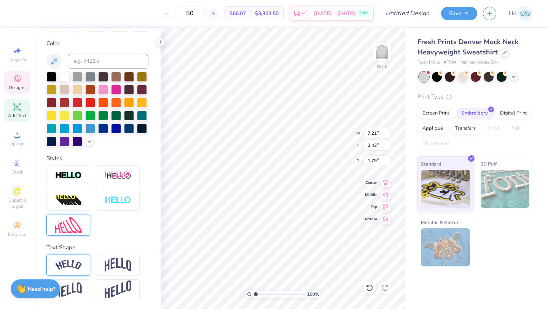
type input "2.03"
click at [74, 294] on img at bounding box center [68, 290] width 27 height 15
type input "3.55"
type input "1.47"
click at [130, 288] on img at bounding box center [118, 290] width 27 height 19
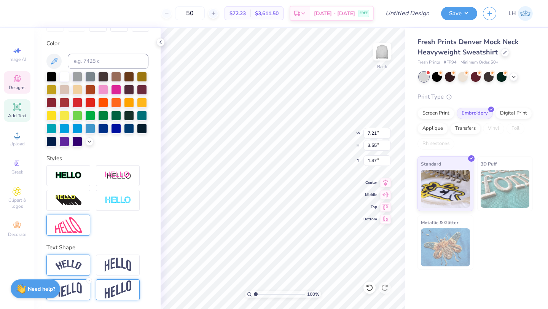
type input "4.72"
type input "0.88"
click at [70, 260] on img at bounding box center [68, 265] width 27 height 10
type input "10.05"
type input "3.41"
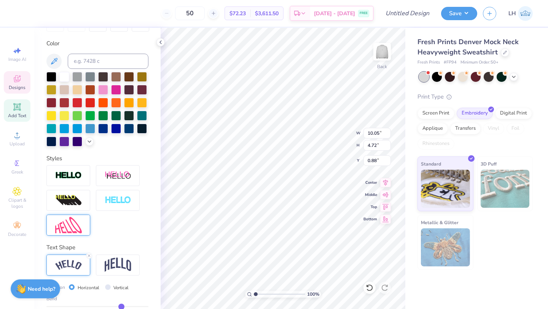
type input "1.54"
click at [12, 113] on span "Add Text" at bounding box center [17, 116] width 18 height 6
type textarea "T"
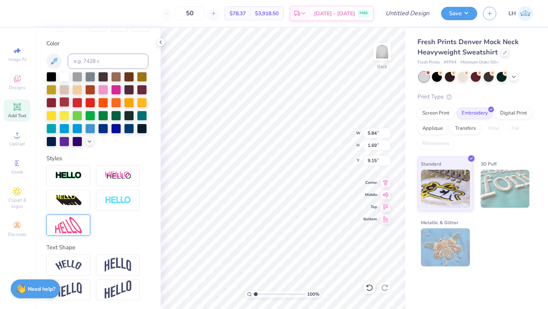
scroll to position [0, 0]
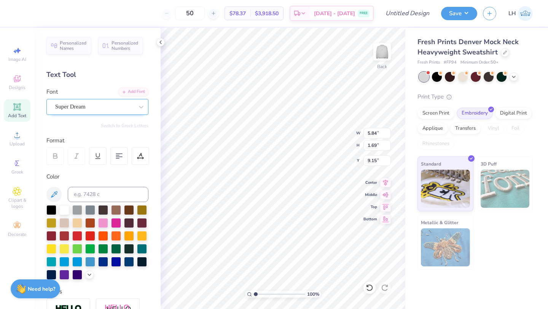
type textarea "EST 1874"
click at [133, 110] on div "Super Dream" at bounding box center [94, 107] width 80 height 12
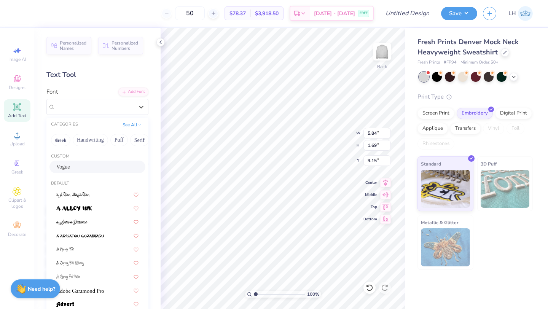
click at [70, 165] on span "Vogue" at bounding box center [63, 167] width 14 height 8
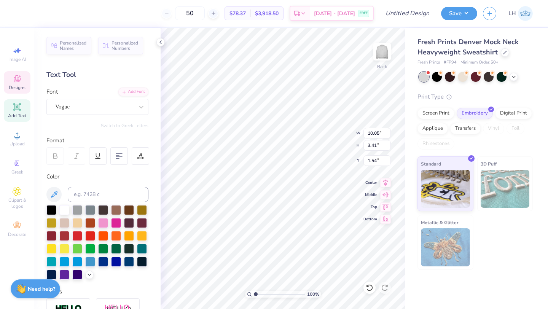
type input "10.05"
type input "3.41"
type input "1.54"
type input "8.92"
type input "1.68"
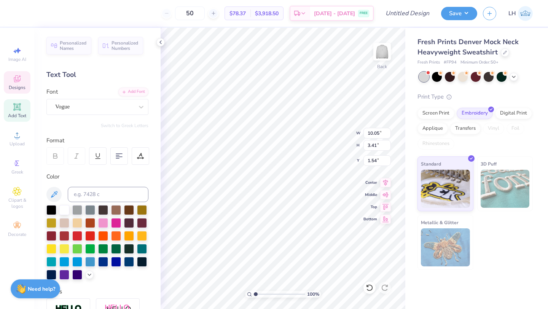
type input "9.16"
type input "4.57"
type input "0.86"
click at [49, 271] on div at bounding box center [51, 274] width 10 height 10
type input "4.95"
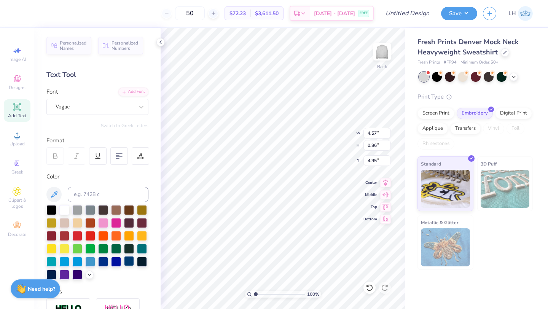
type input "3.12"
type input "0.59"
type input "5.22"
click at [388, 184] on icon at bounding box center [385, 181] width 11 height 9
type input "4.95"
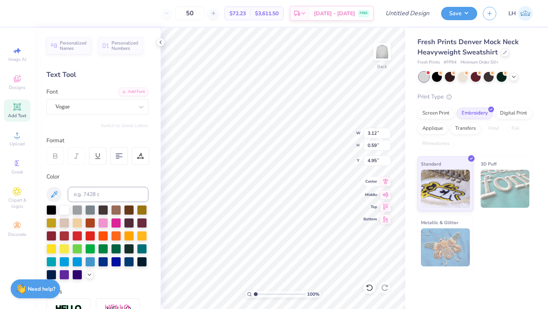
click at [381, 182] on icon at bounding box center [385, 181] width 11 height 9
click at [388, 184] on icon at bounding box center [385, 181] width 11 height 9
type input "10.05"
type input "3.41"
type input "1.54"
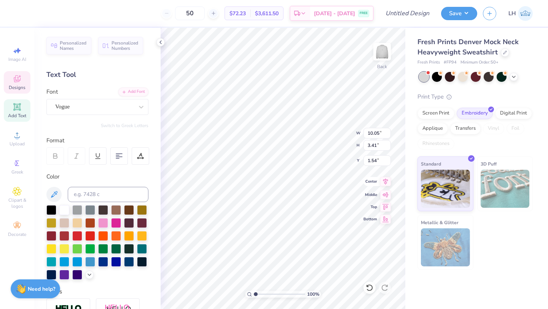
click at [385, 184] on icon at bounding box center [385, 181] width 11 height 9
